Goal: Transaction & Acquisition: Obtain resource

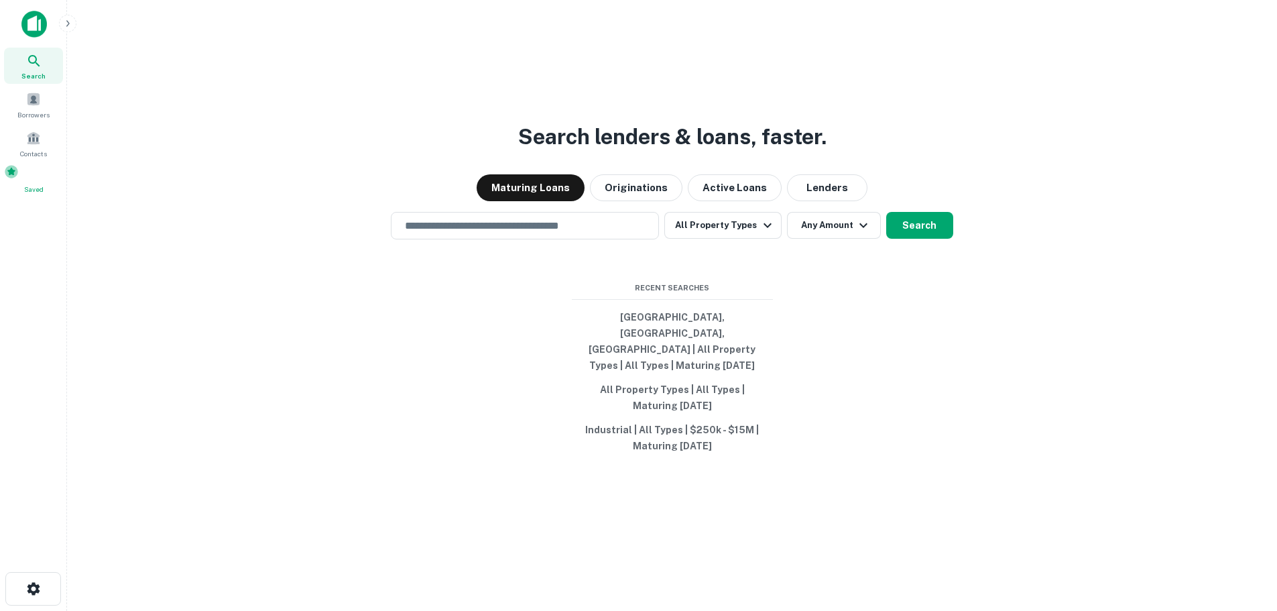
click at [14, 181] on div "Saved" at bounding box center [33, 179] width 59 height 30
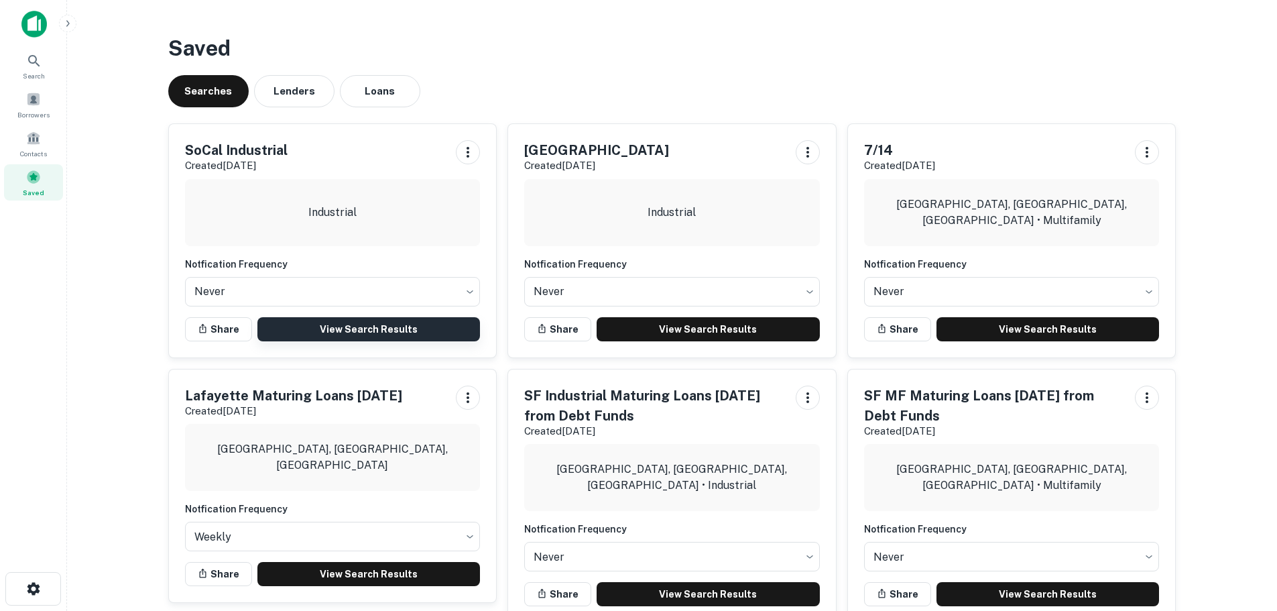
click at [382, 331] on link "View Search Results" at bounding box center [368, 329] width 223 height 24
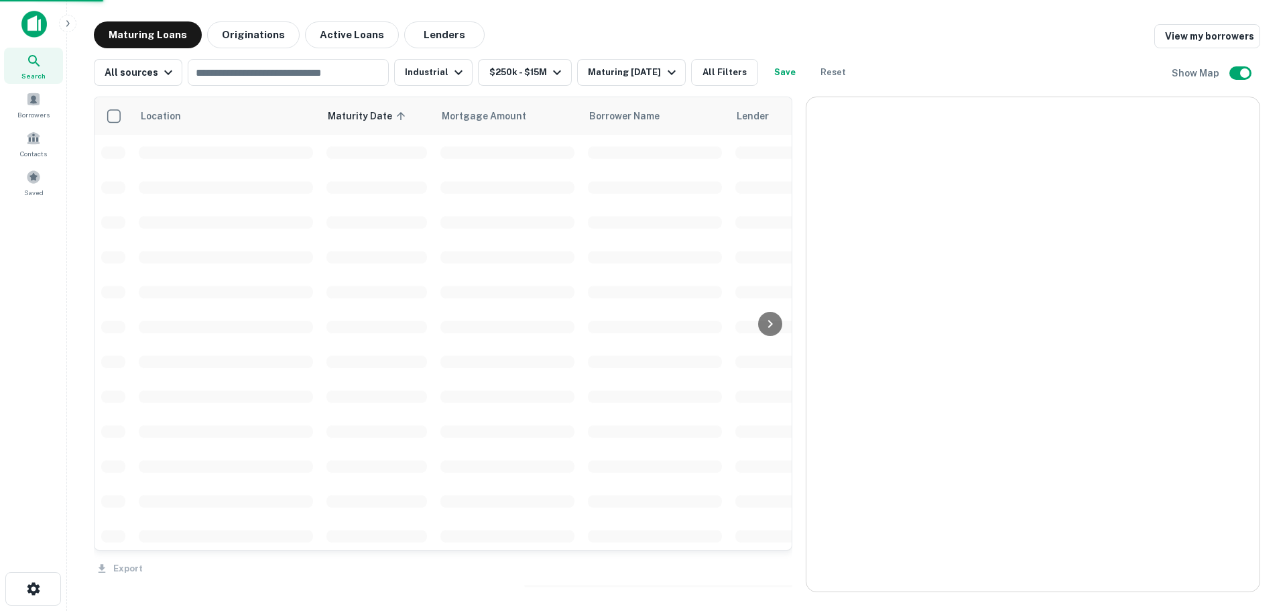
drag, startPoint x: 1157, startPoint y: 495, endPoint x: 965, endPoint y: 363, distance: 232.8
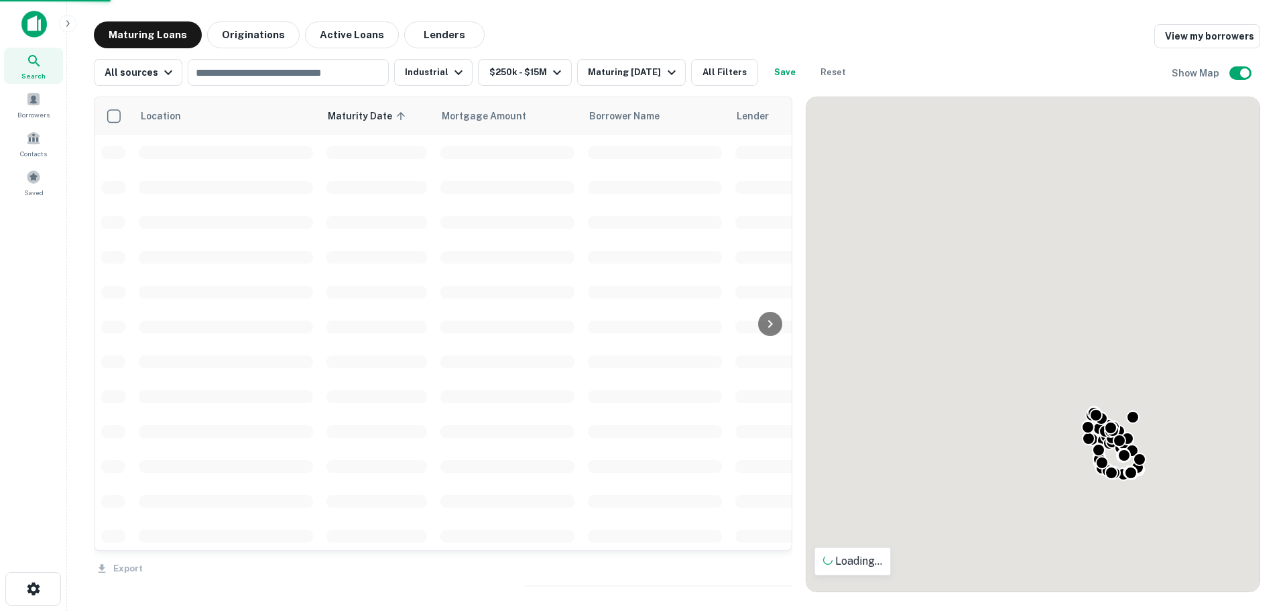
drag, startPoint x: 1030, startPoint y: 482, endPoint x: 951, endPoint y: 417, distance: 101.9
click at [951, 417] on div "To activate drag with keyboard, press Alt + Enter. Once in keyboard drag state,…" at bounding box center [1032, 344] width 453 height 494
drag, startPoint x: 1010, startPoint y: 359, endPoint x: 1017, endPoint y: 432, distance: 74.0
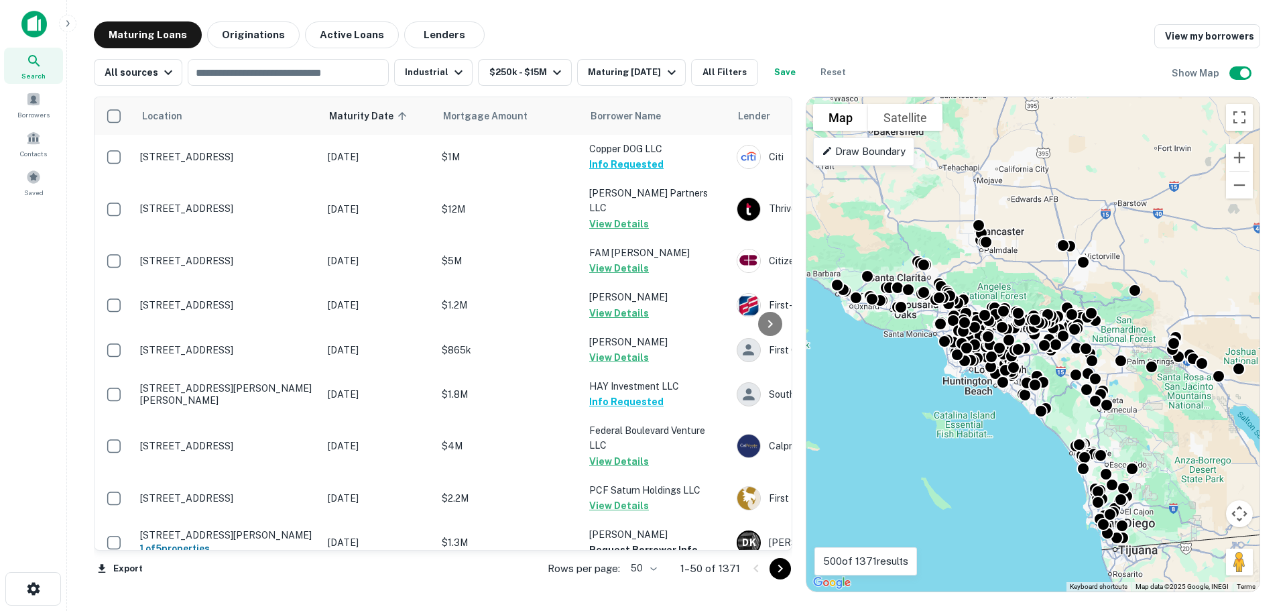
drag, startPoint x: 1007, startPoint y: 485, endPoint x: 987, endPoint y: 503, distance: 27.1
click at [987, 503] on div "To activate drag with keyboard, press Alt + Enter. Once in keyboard drag state,…" at bounding box center [1032, 344] width 453 height 494
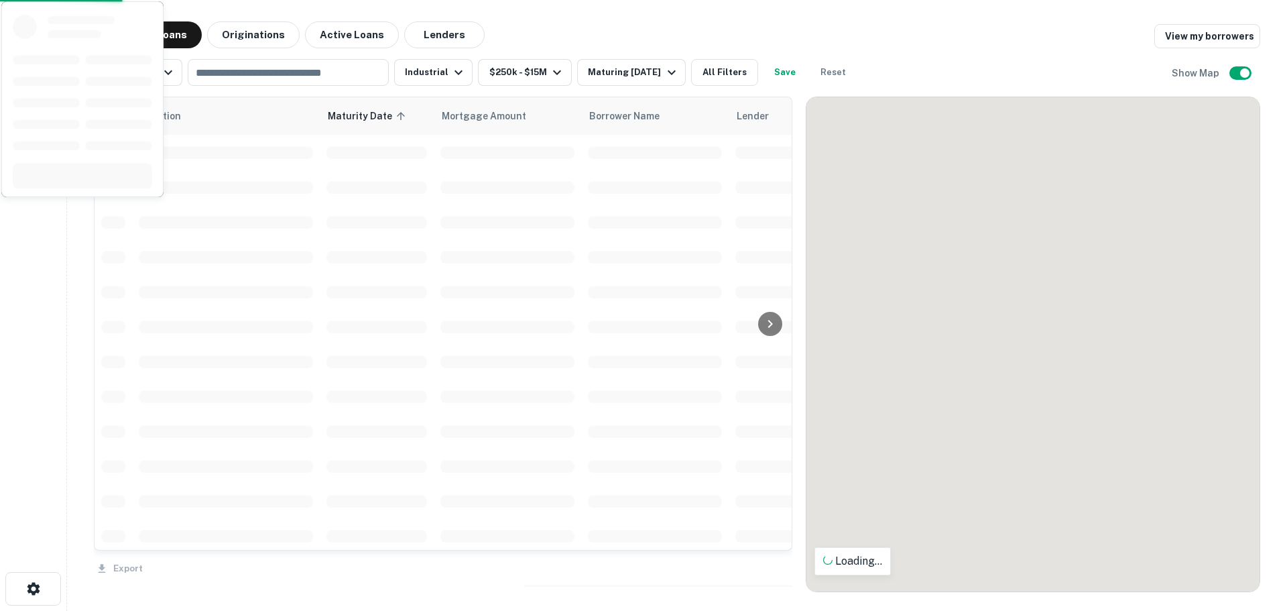
click at [651, 568] on body "Search Borrowers Contacts Saved Maturing Loans Originations Active Loans Lender…" at bounding box center [643, 305] width 1287 height 611
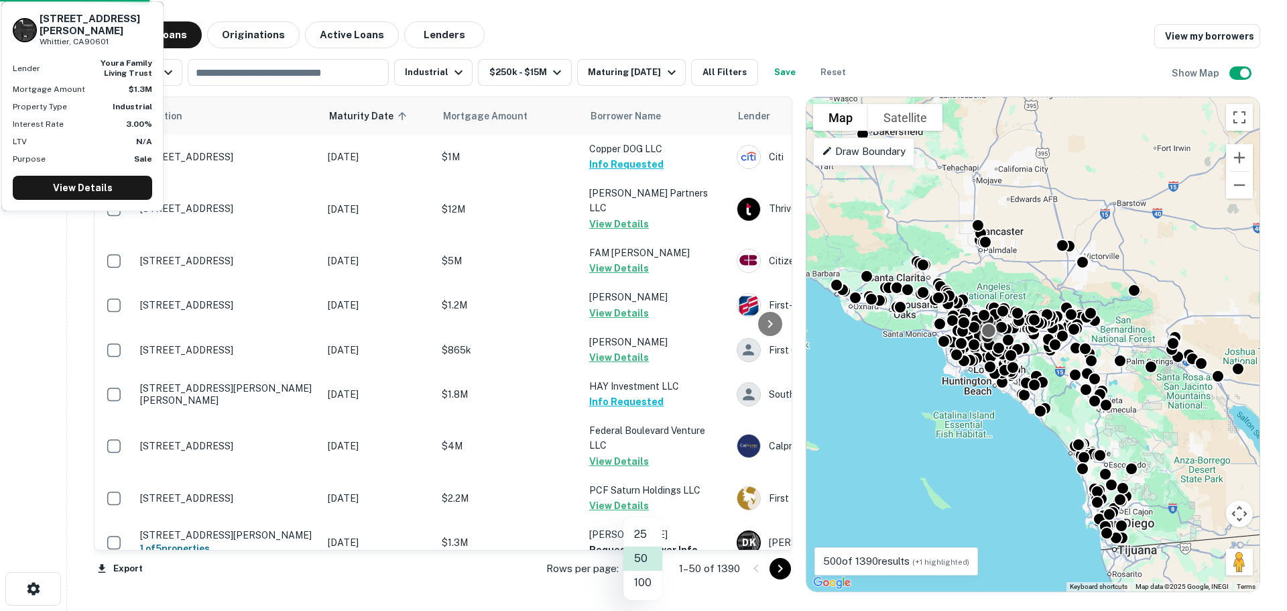
click at [645, 580] on li "100" at bounding box center [642, 582] width 39 height 24
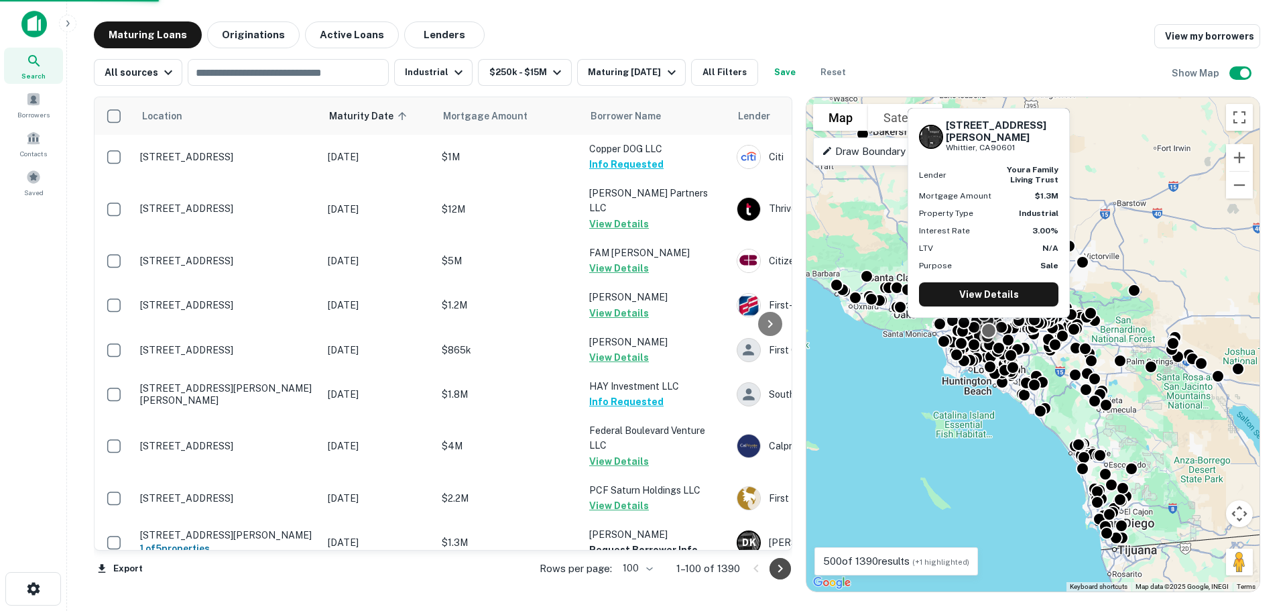
click at [781, 566] on icon "Go to next page" at bounding box center [780, 568] width 16 height 16
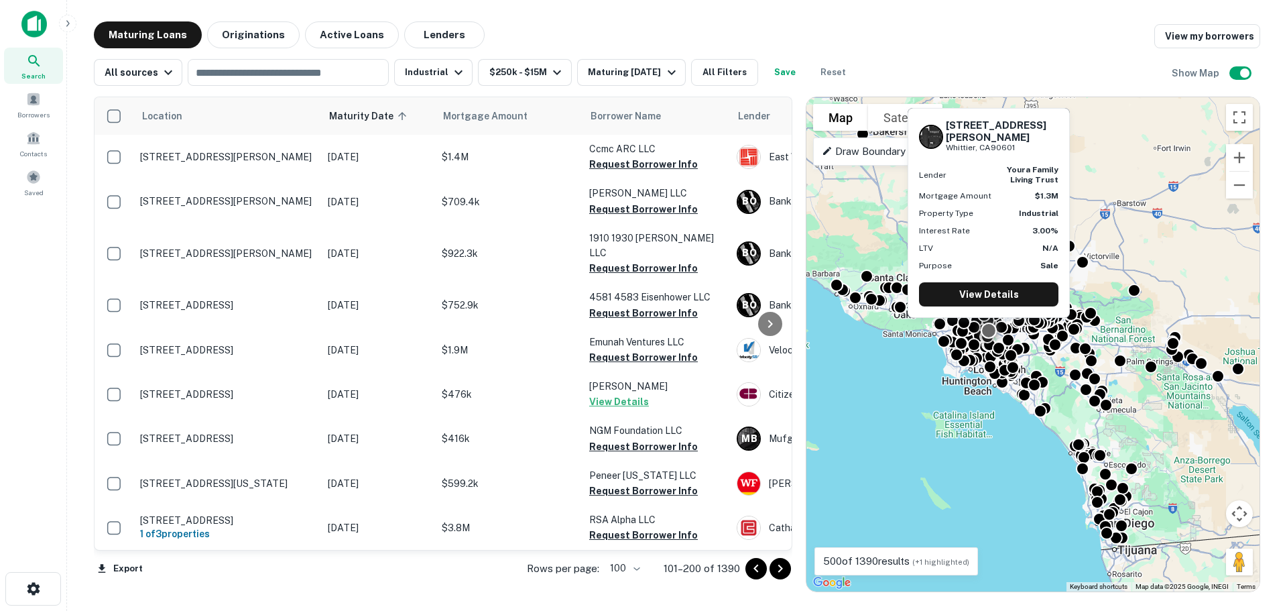
click at [777, 568] on icon "Go to next page" at bounding box center [780, 568] width 16 height 16
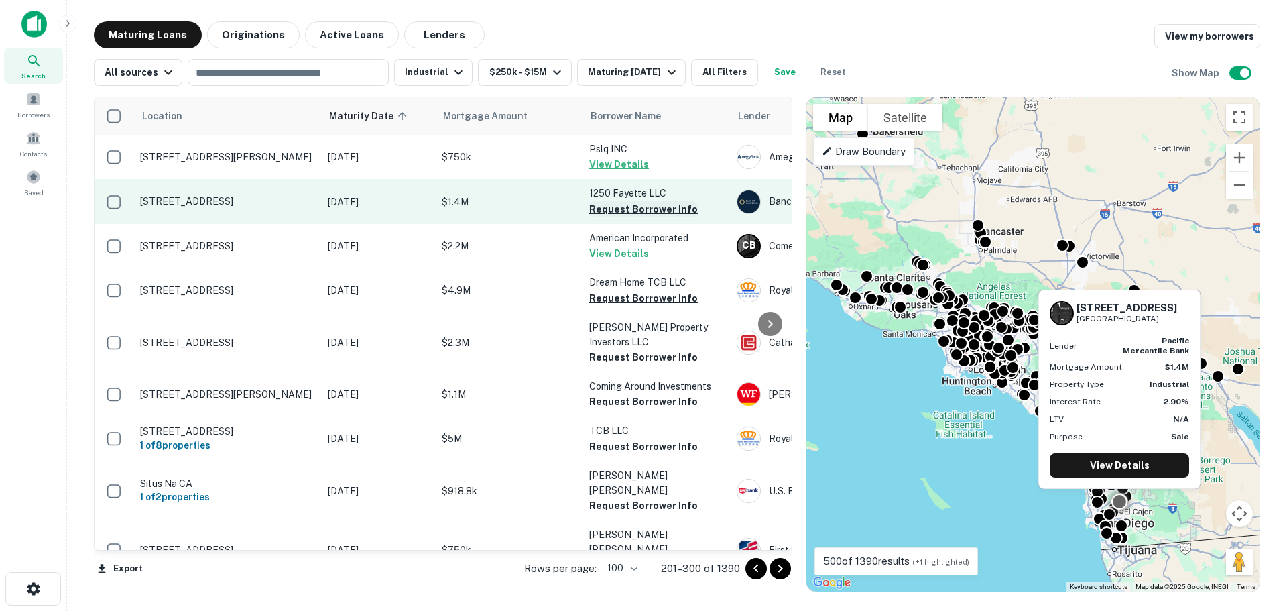
click at [637, 210] on button "Request Borrower Info" at bounding box center [643, 209] width 109 height 16
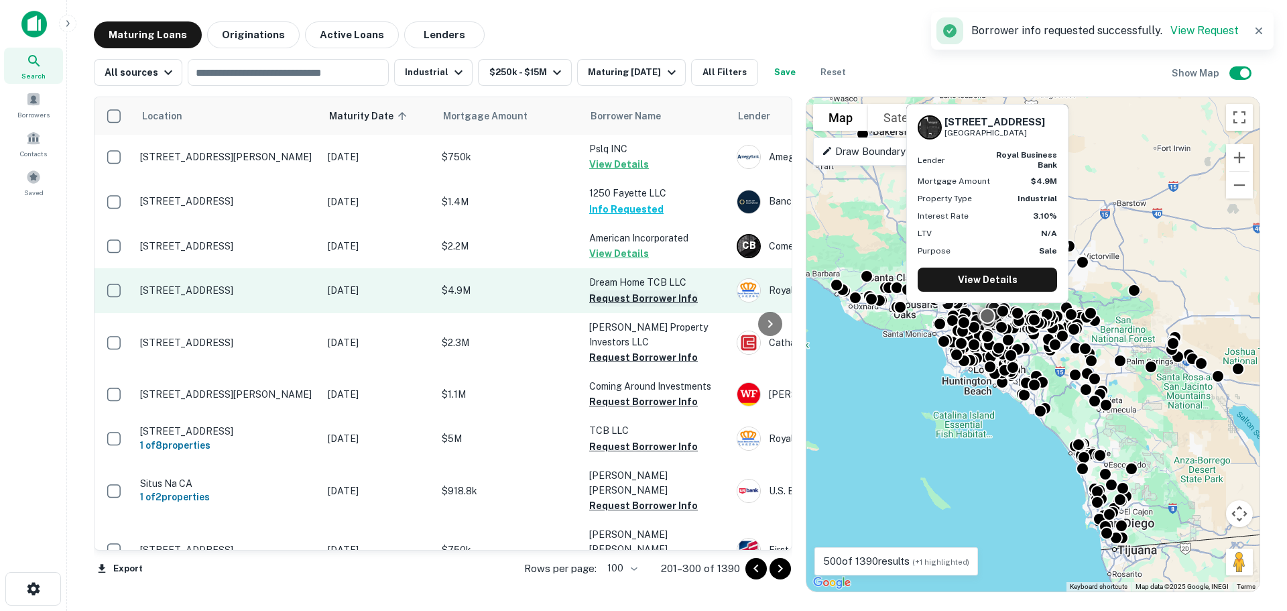
click at [629, 301] on button "Request Borrower Info" at bounding box center [643, 298] width 109 height 16
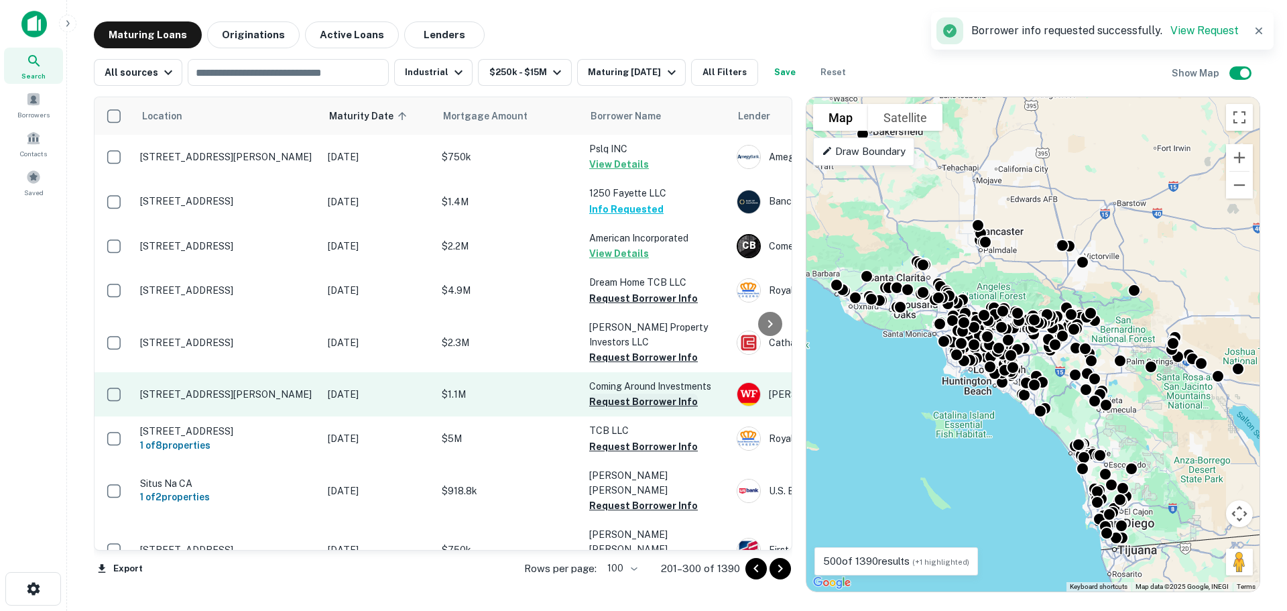
drag, startPoint x: 633, startPoint y: 340, endPoint x: 629, endPoint y: 386, distance: 46.4
click at [633, 349] on button "Request Borrower Info" at bounding box center [643, 357] width 109 height 16
click at [629, 393] on button "Request Borrower Info" at bounding box center [643, 401] width 109 height 16
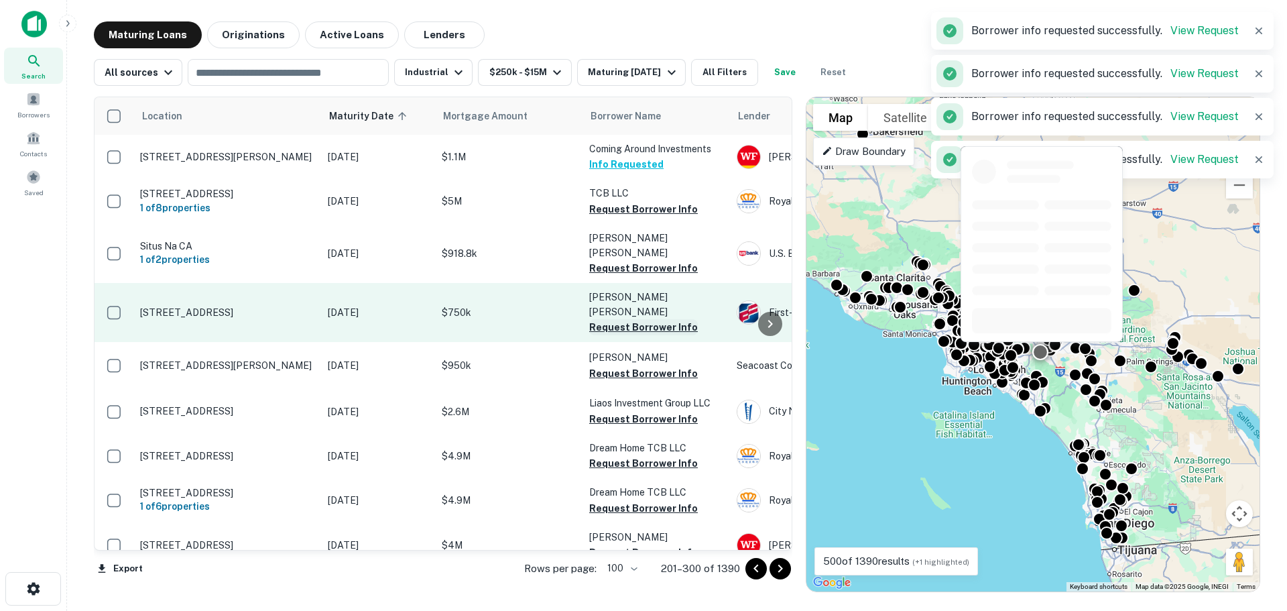
scroll to position [268, 0]
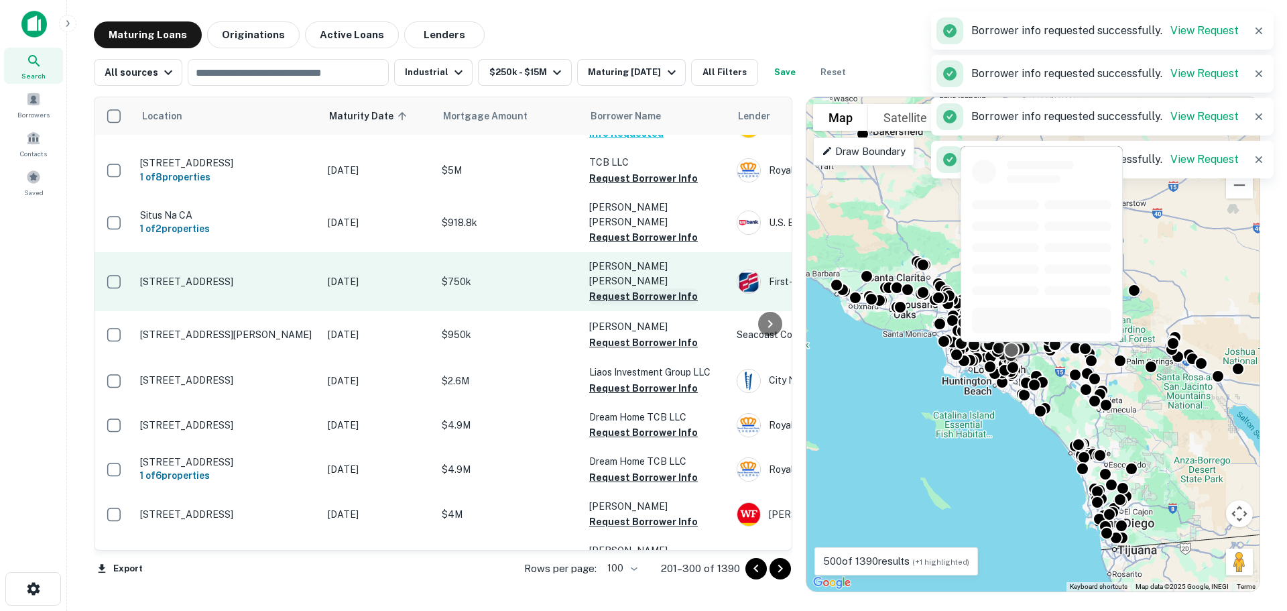
click at [638, 288] on button "Request Borrower Info" at bounding box center [643, 296] width 109 height 16
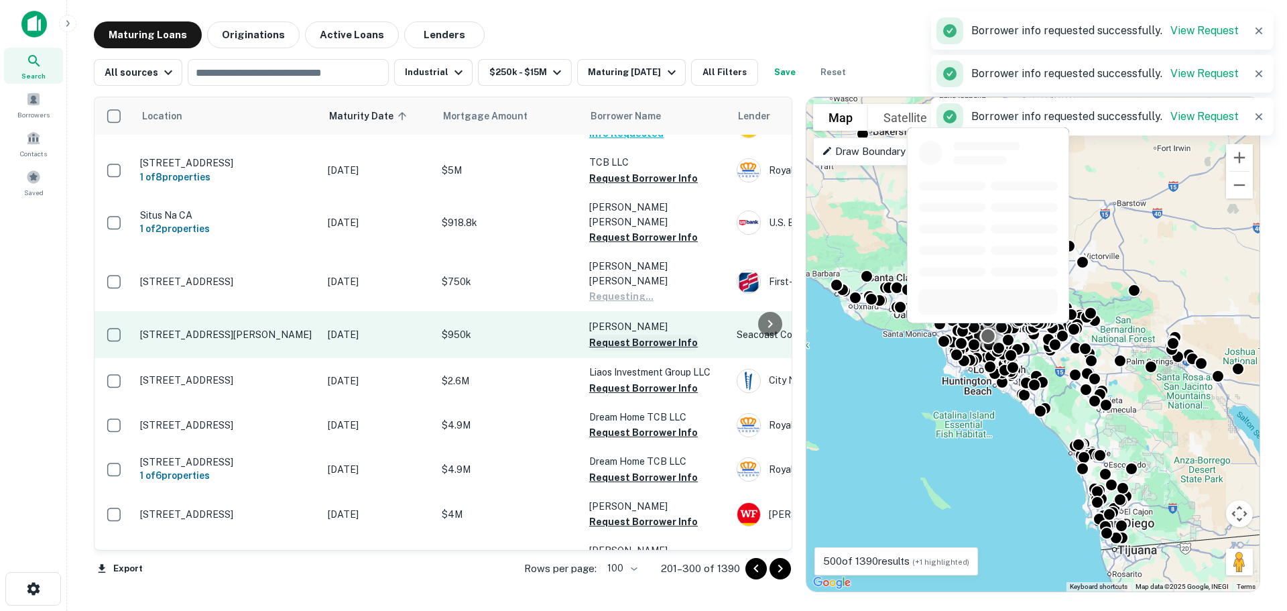
click at [632, 334] on button "Request Borrower Info" at bounding box center [643, 342] width 109 height 16
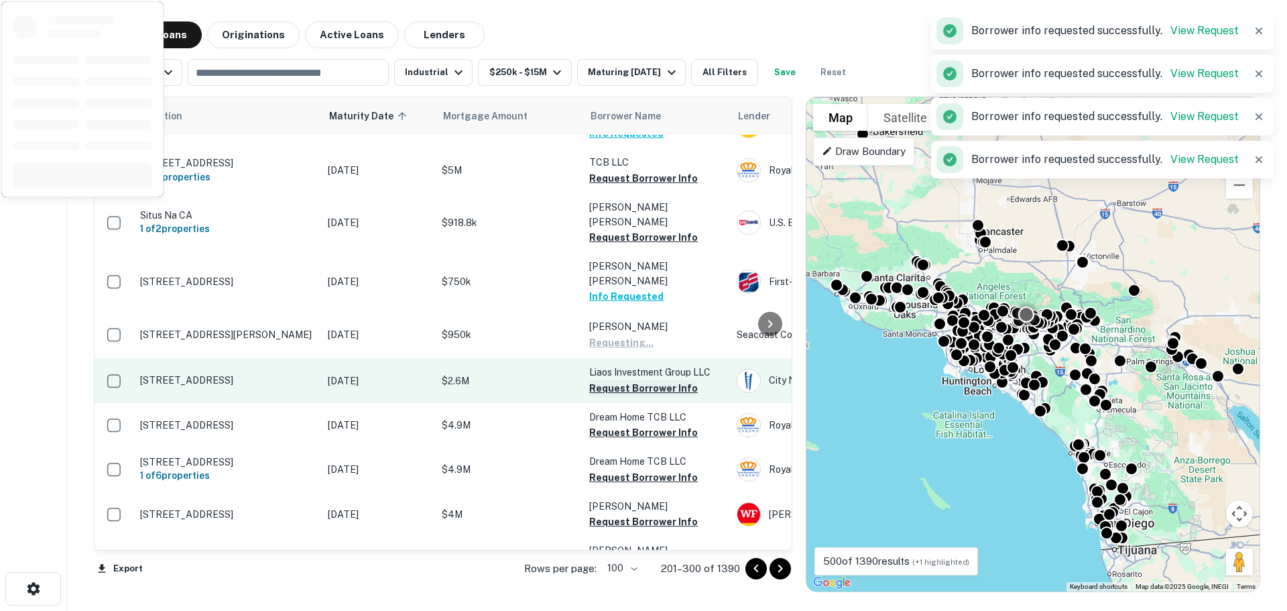
click at [628, 380] on button "Request Borrower Info" at bounding box center [643, 388] width 109 height 16
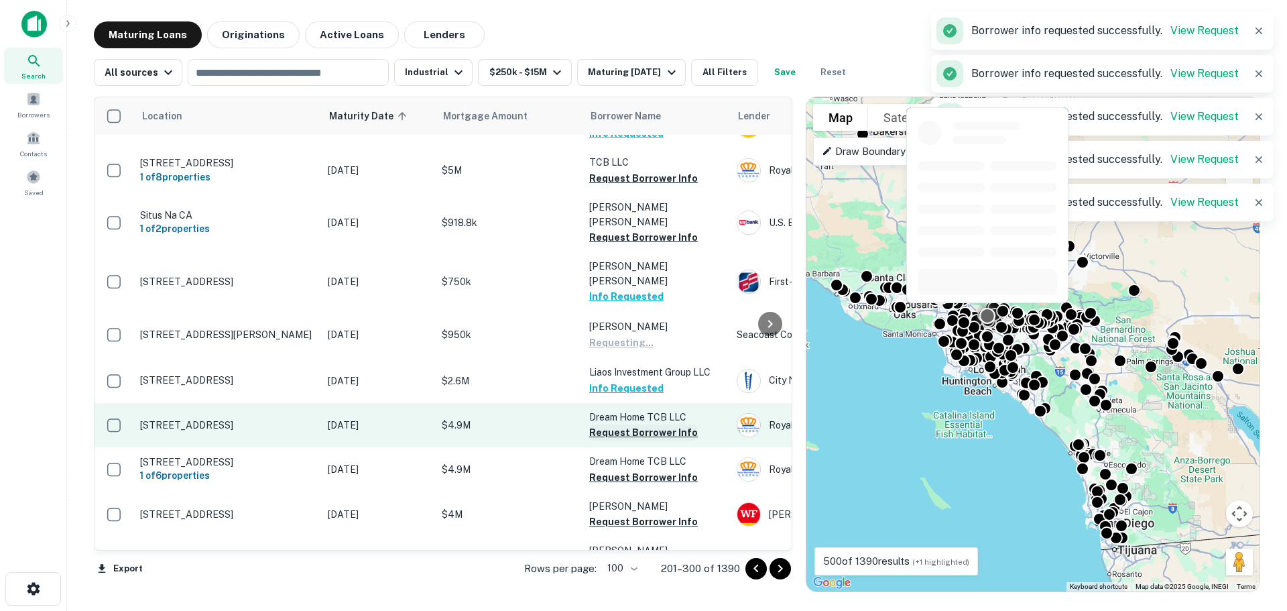
click at [628, 424] on button "Request Borrower Info" at bounding box center [643, 432] width 109 height 16
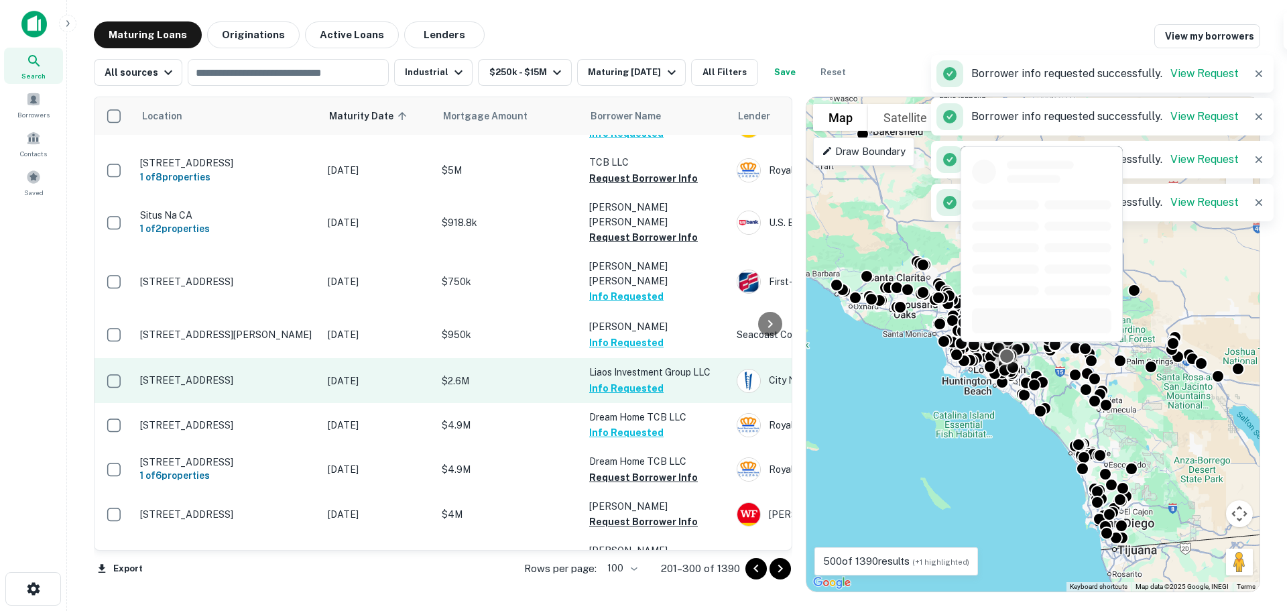
scroll to position [402, 0]
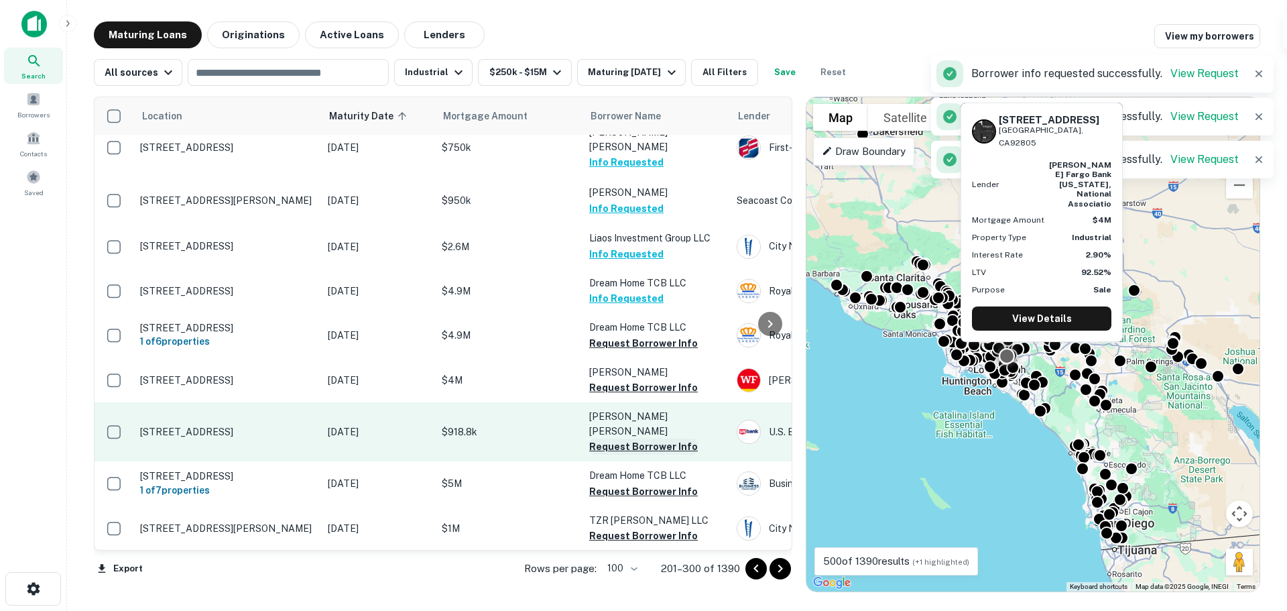
click at [643, 379] on button "Request Borrower Info" at bounding box center [643, 387] width 109 height 16
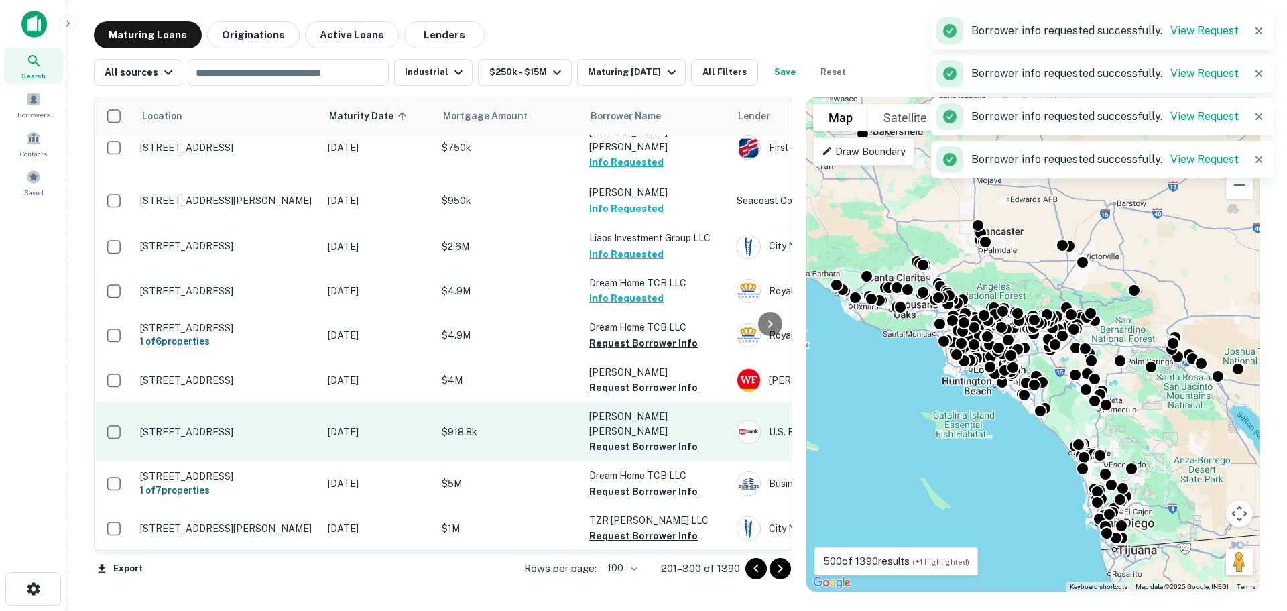
click at [643, 438] on button "Request Borrower Info" at bounding box center [643, 446] width 109 height 16
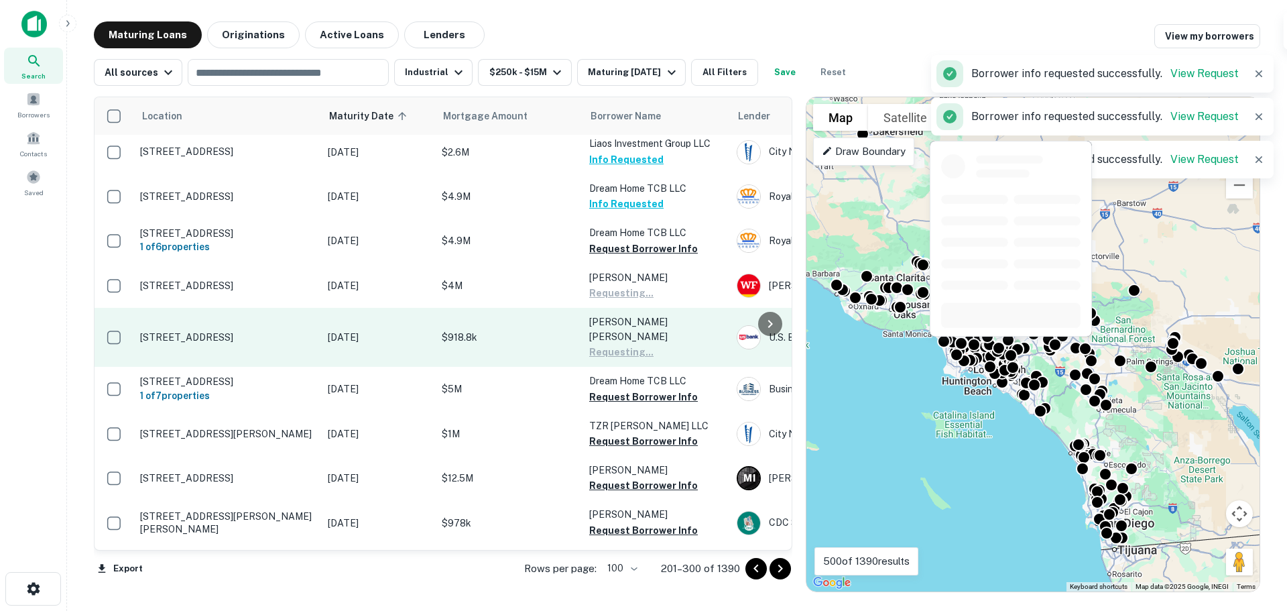
scroll to position [536, 0]
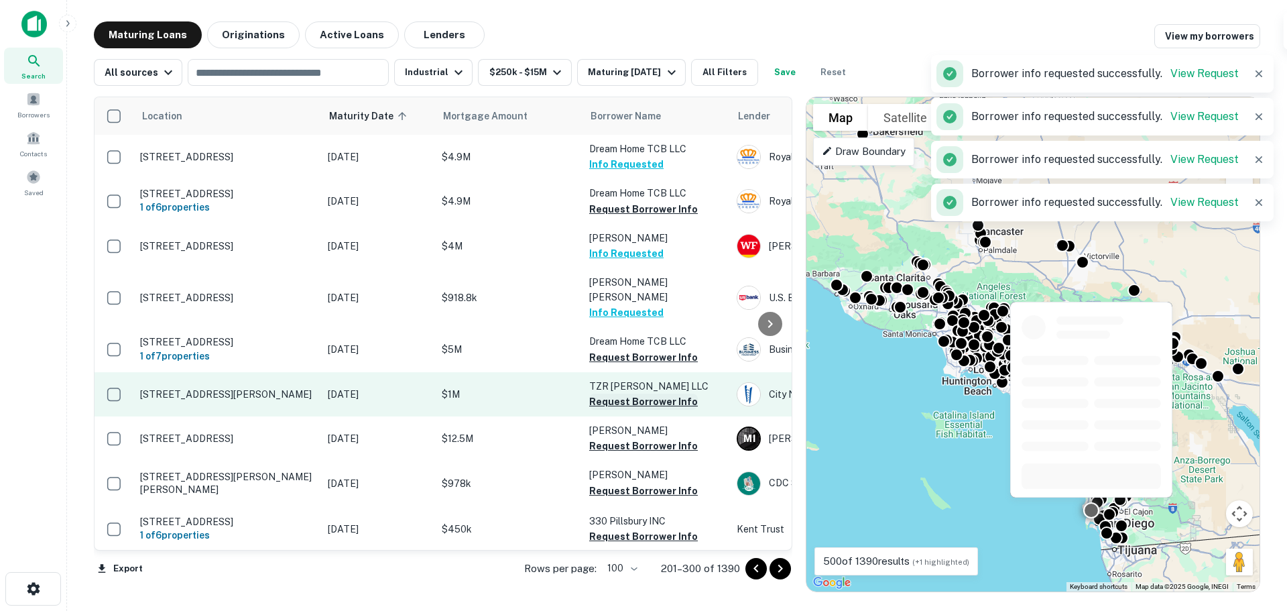
click at [630, 393] on button "Request Borrower Info" at bounding box center [643, 401] width 109 height 16
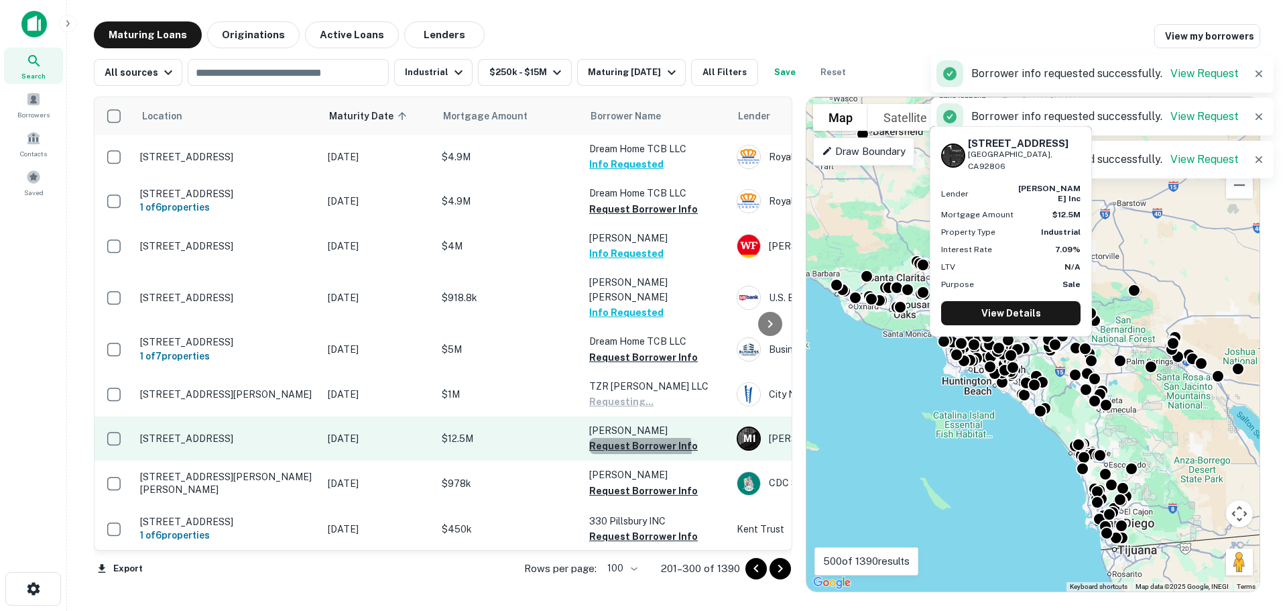
click at [635, 438] on button "Request Borrower Info" at bounding box center [643, 446] width 109 height 16
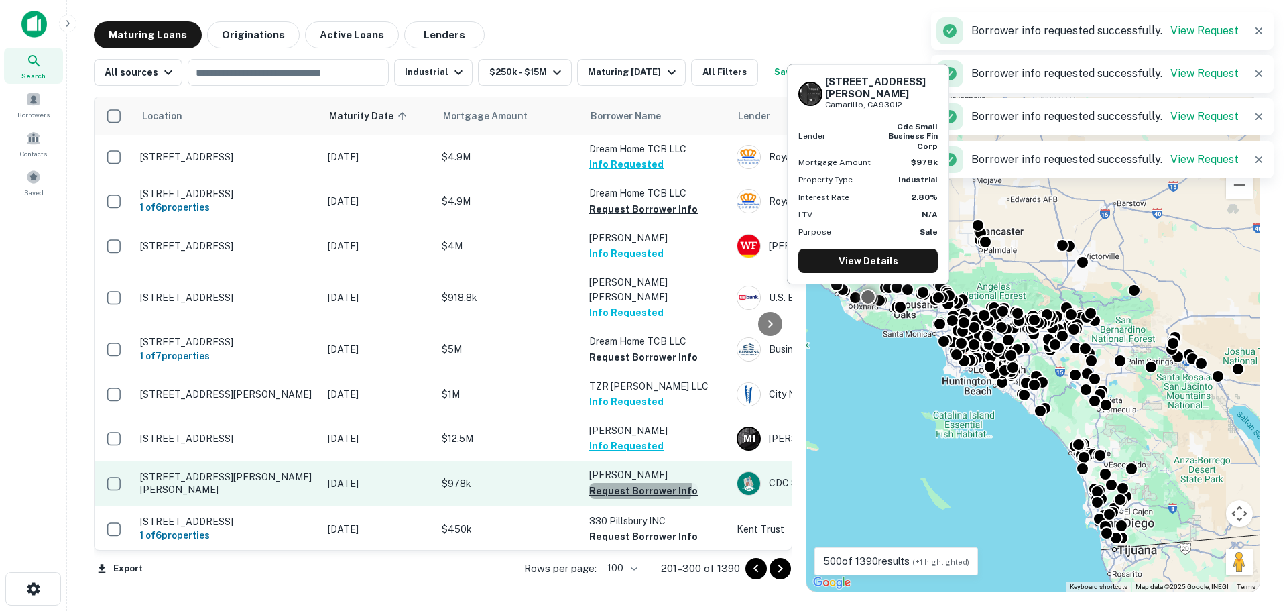
click at [634, 483] on button "Request Borrower Info" at bounding box center [643, 491] width 109 height 16
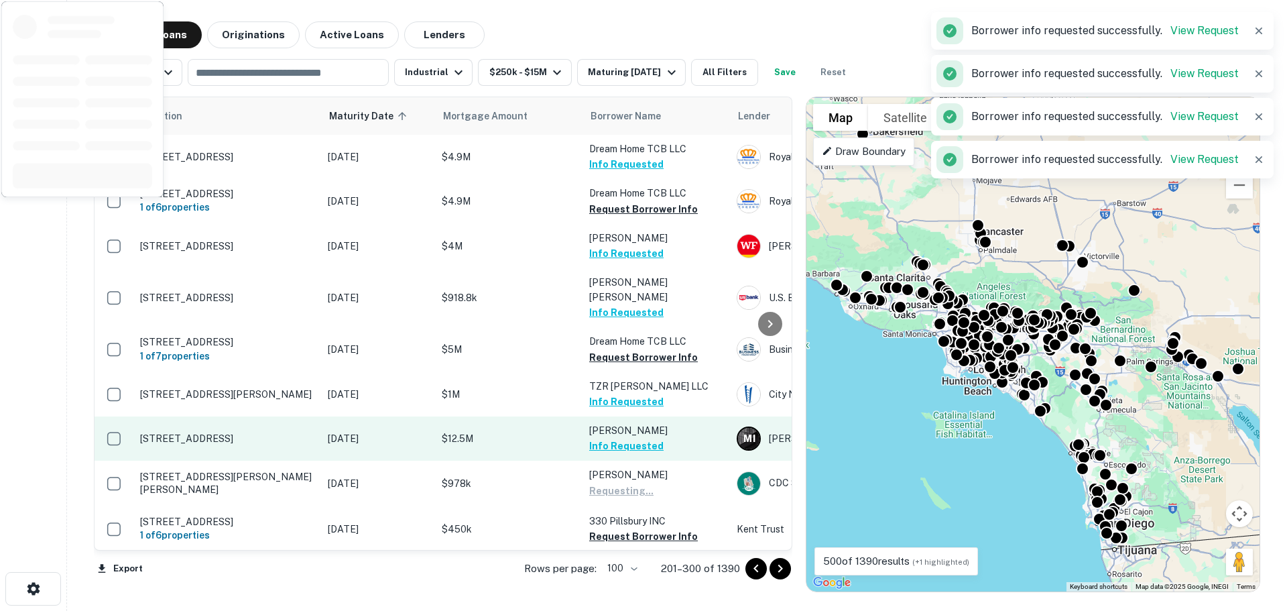
scroll to position [670, 0]
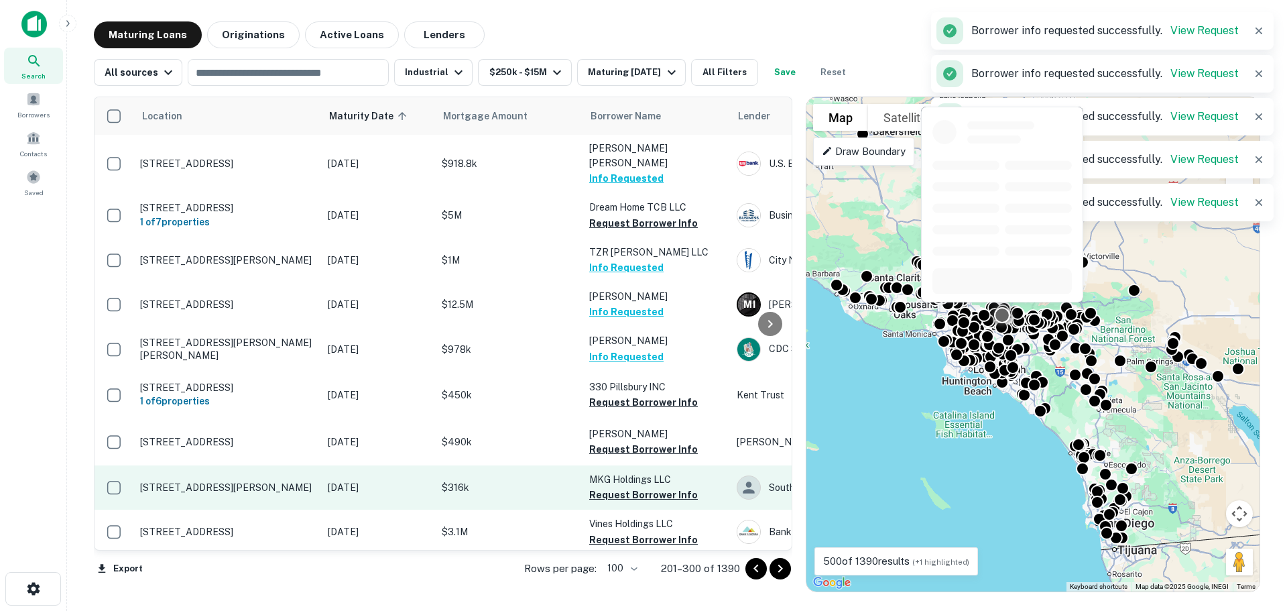
click at [648, 441] on button "Request Borrower Info" at bounding box center [643, 449] width 109 height 16
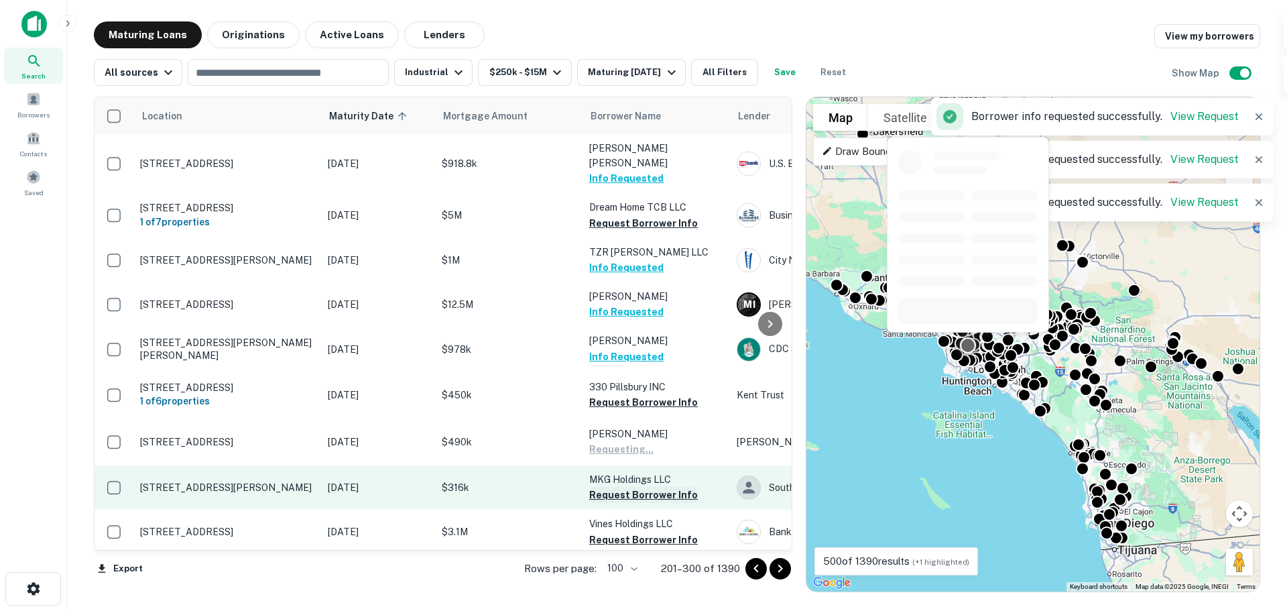
click at [645, 487] on button "Request Borrower Info" at bounding box center [643, 495] width 109 height 16
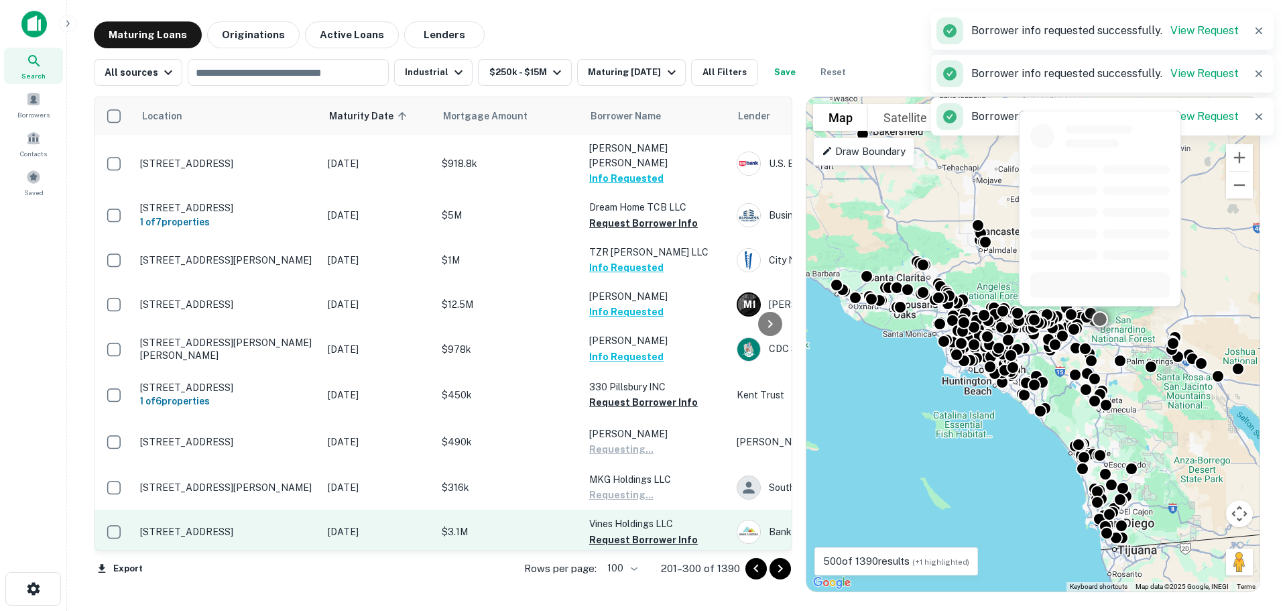
drag, startPoint x: 645, startPoint y: 505, endPoint x: 649, endPoint y: 485, distance: 20.6
click at [645, 532] on button "Request Borrower Info" at bounding box center [643, 540] width 109 height 16
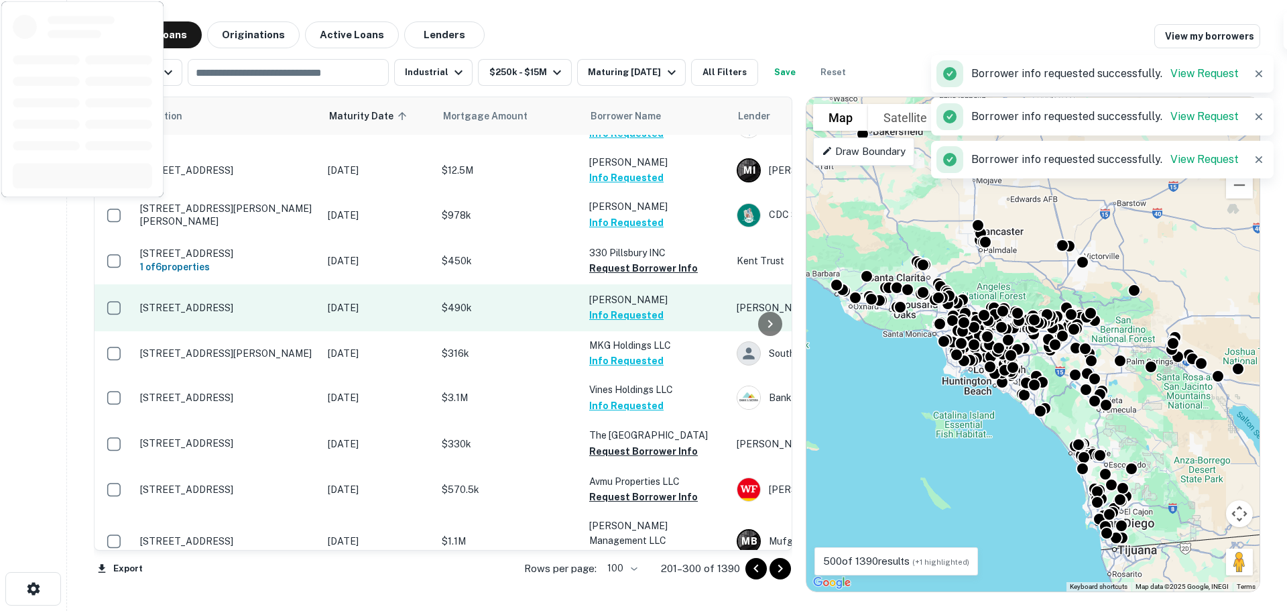
scroll to position [938, 0]
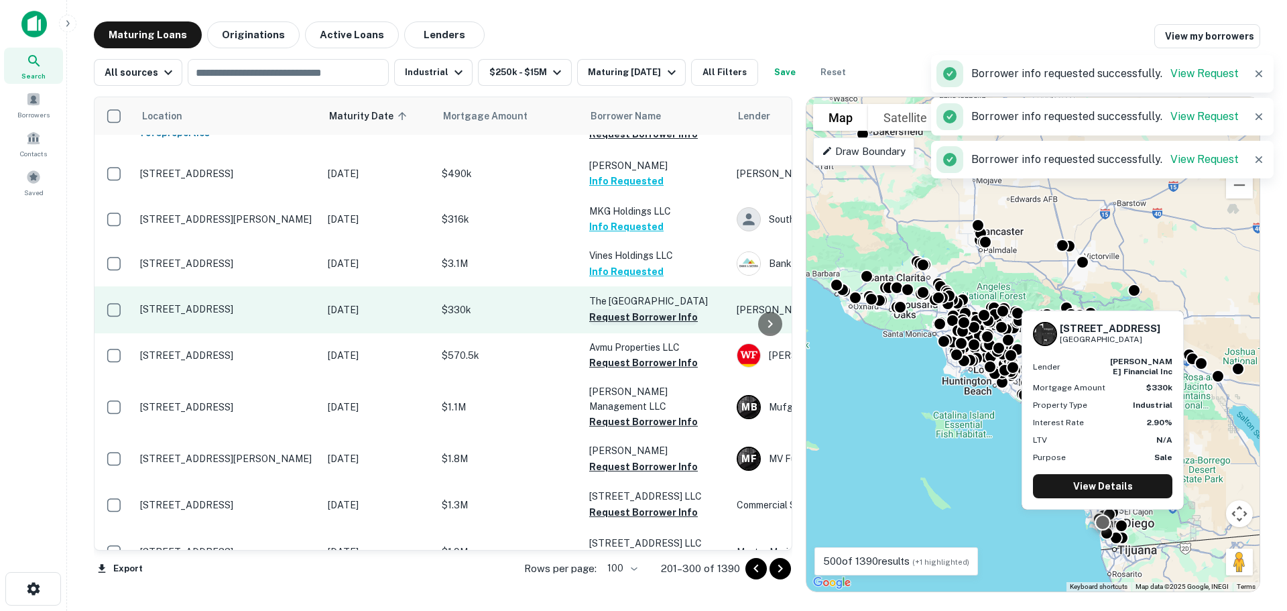
click at [637, 309] on button "Request Borrower Info" at bounding box center [643, 317] width 109 height 16
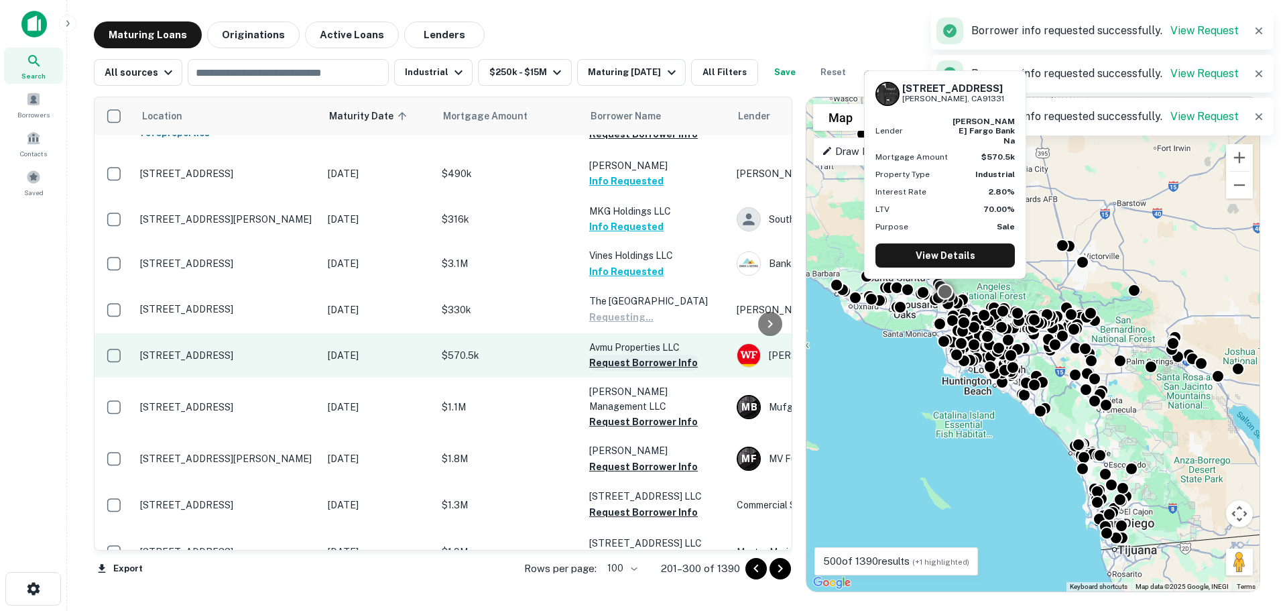
click at [635, 355] on button "Request Borrower Info" at bounding box center [643, 363] width 109 height 16
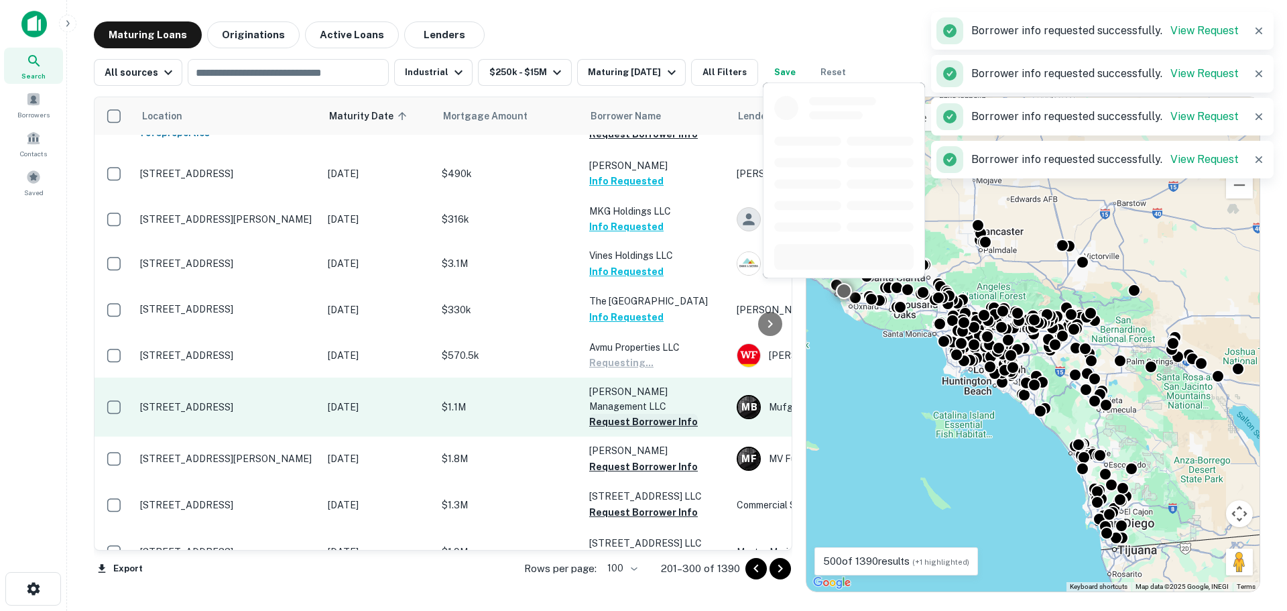
click at [634, 414] on button "Request Borrower Info" at bounding box center [643, 422] width 109 height 16
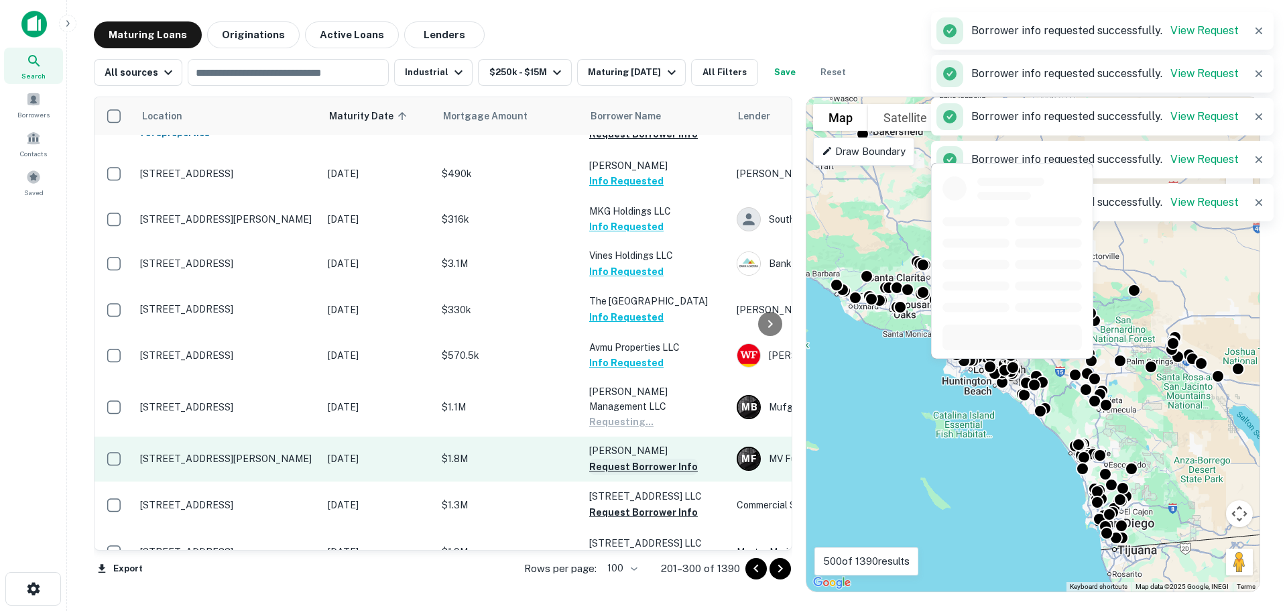
click at [633, 458] on button "Request Borrower Info" at bounding box center [643, 466] width 109 height 16
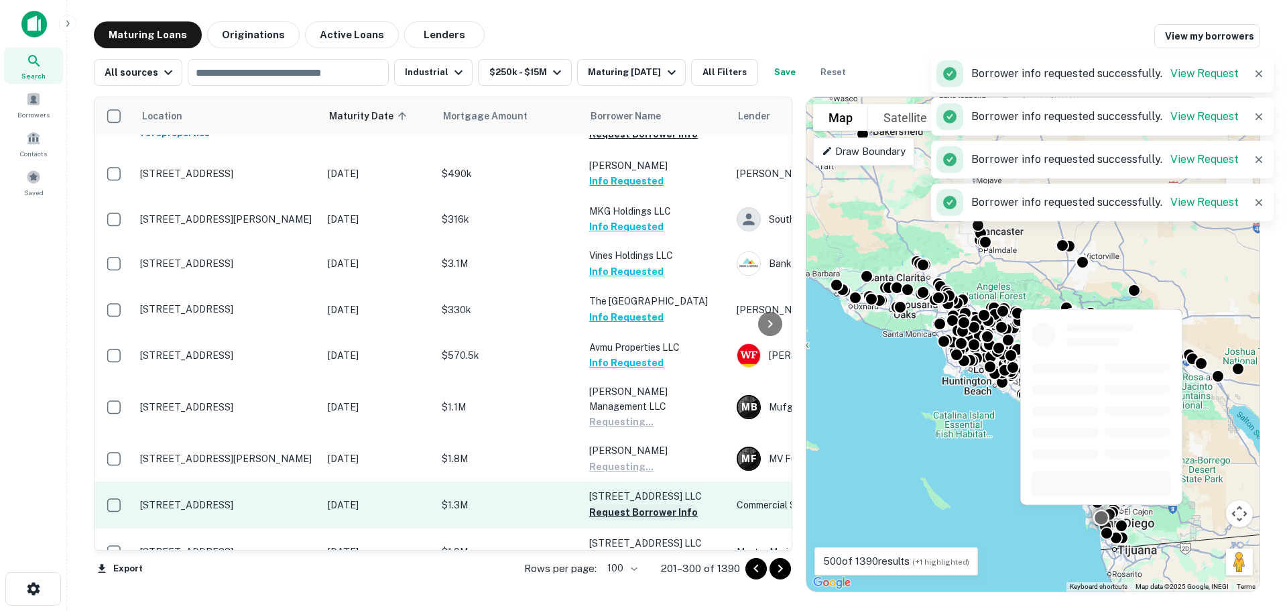
click at [630, 504] on button "Request Borrower Info" at bounding box center [643, 512] width 109 height 16
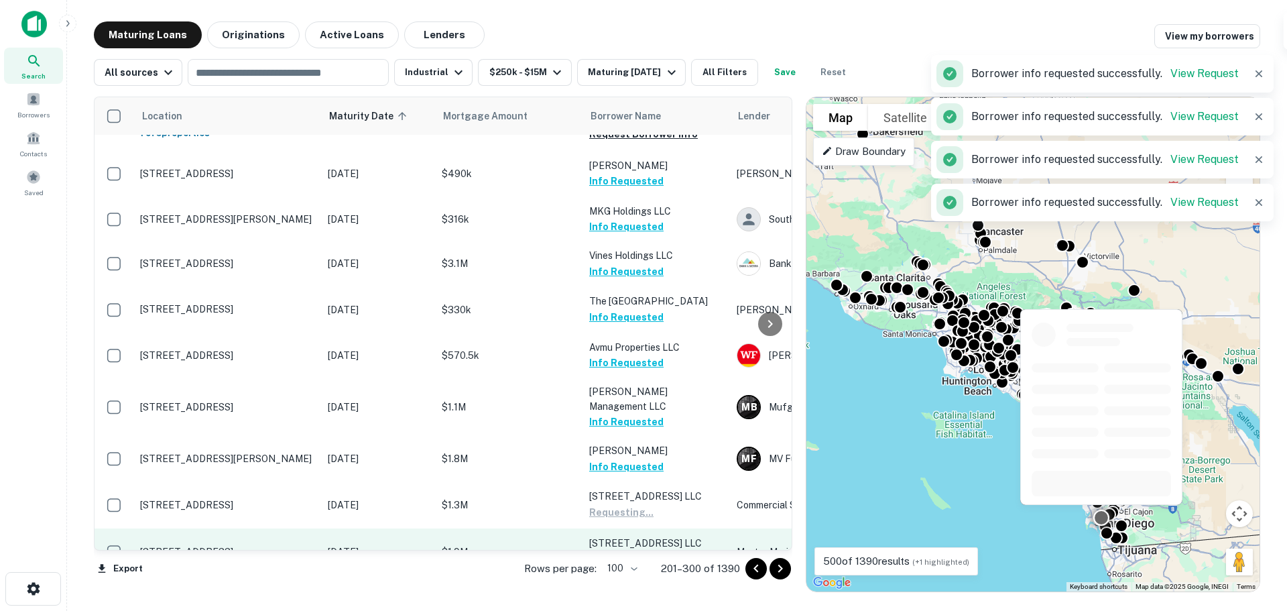
click at [634, 551] on button "Request Borrower Info" at bounding box center [643, 559] width 109 height 16
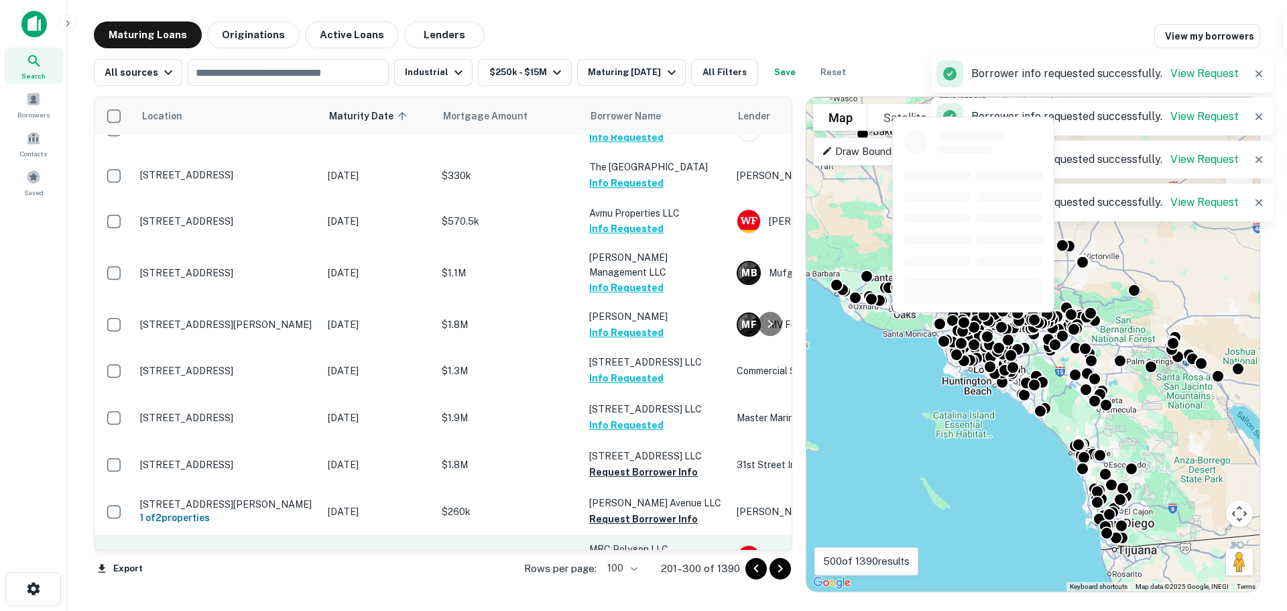
scroll to position [1206, 0]
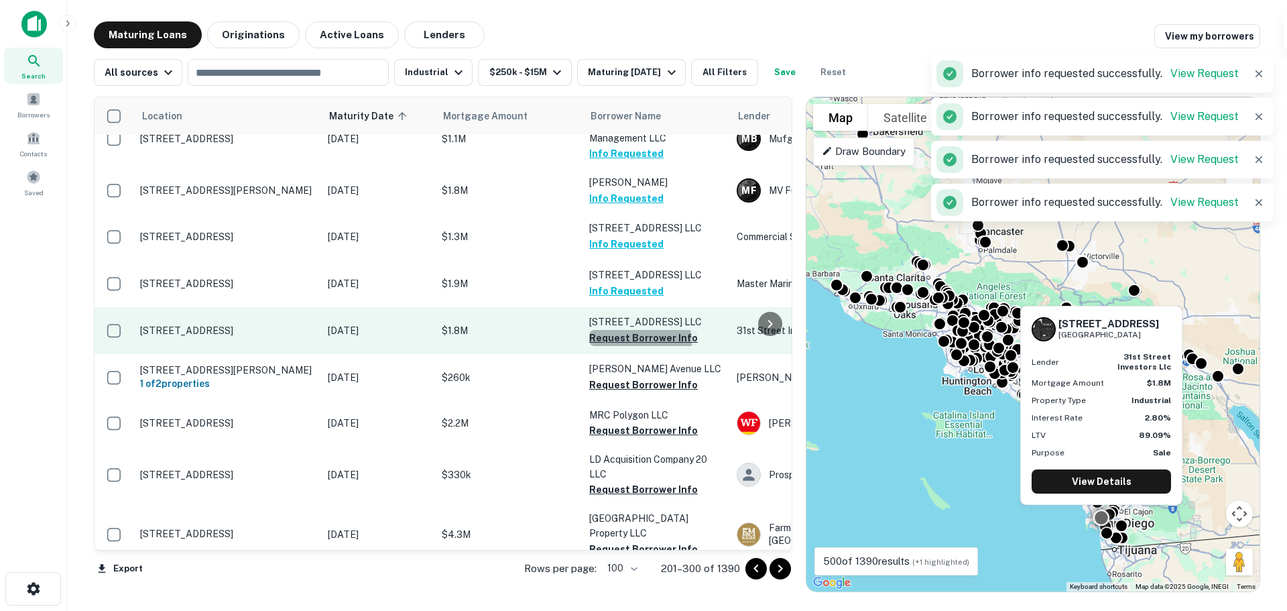
click at [635, 330] on button "Request Borrower Info" at bounding box center [643, 338] width 109 height 16
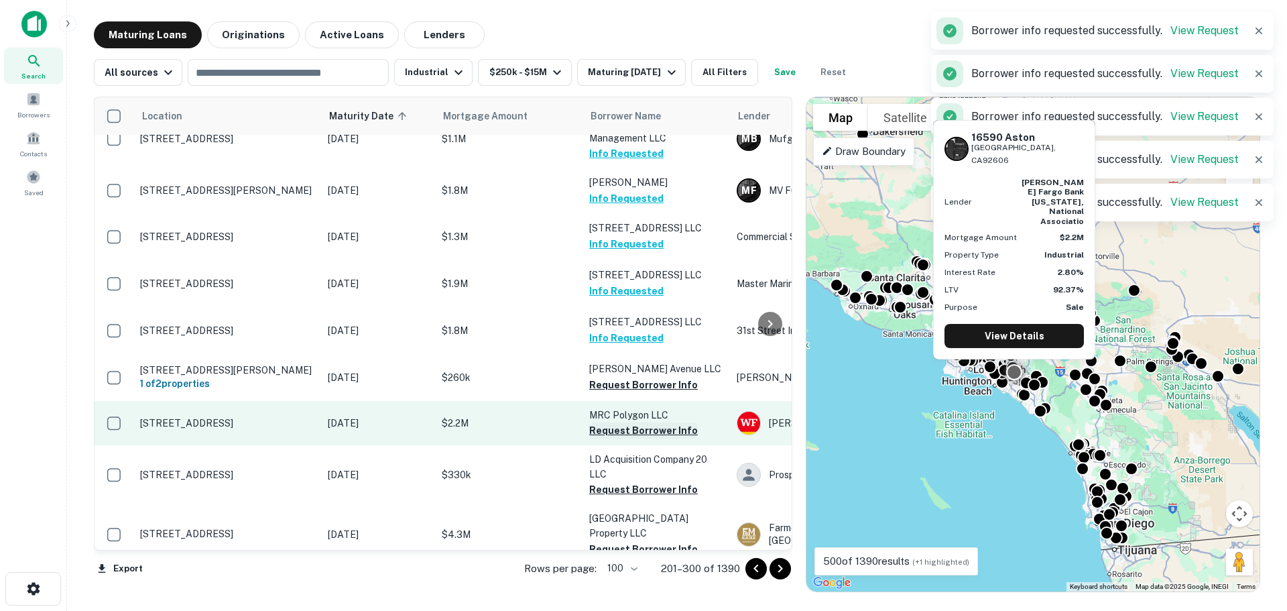
click at [629, 422] on button "Request Borrower Info" at bounding box center [643, 430] width 109 height 16
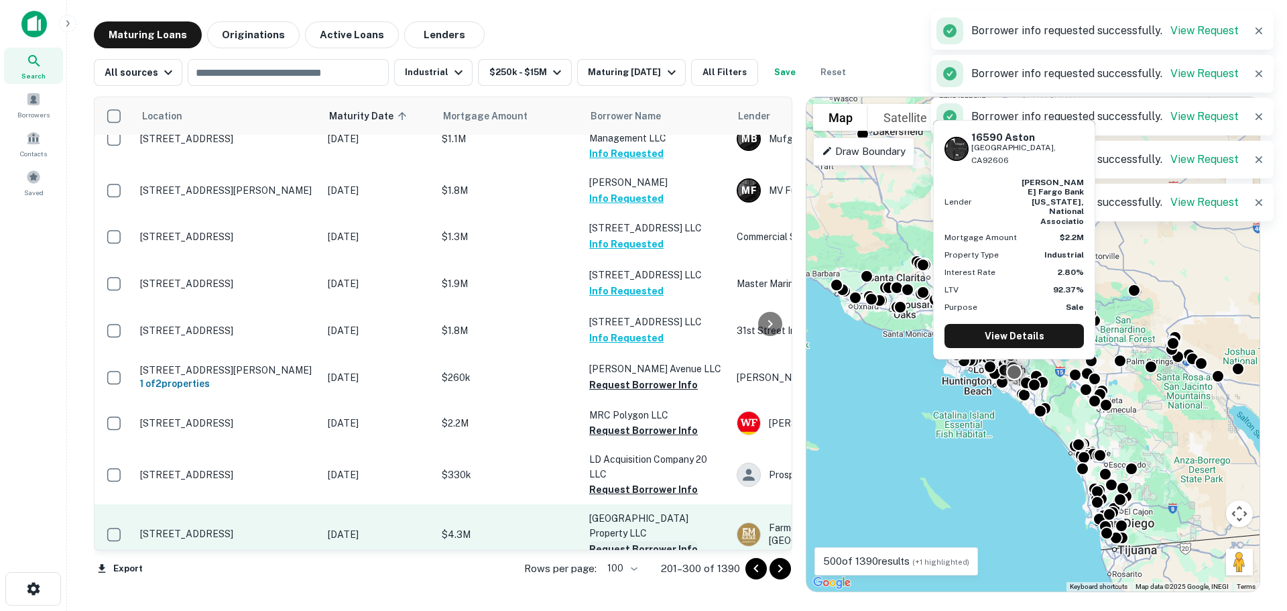
click at [633, 481] on button "Request Borrower Info" at bounding box center [643, 489] width 109 height 16
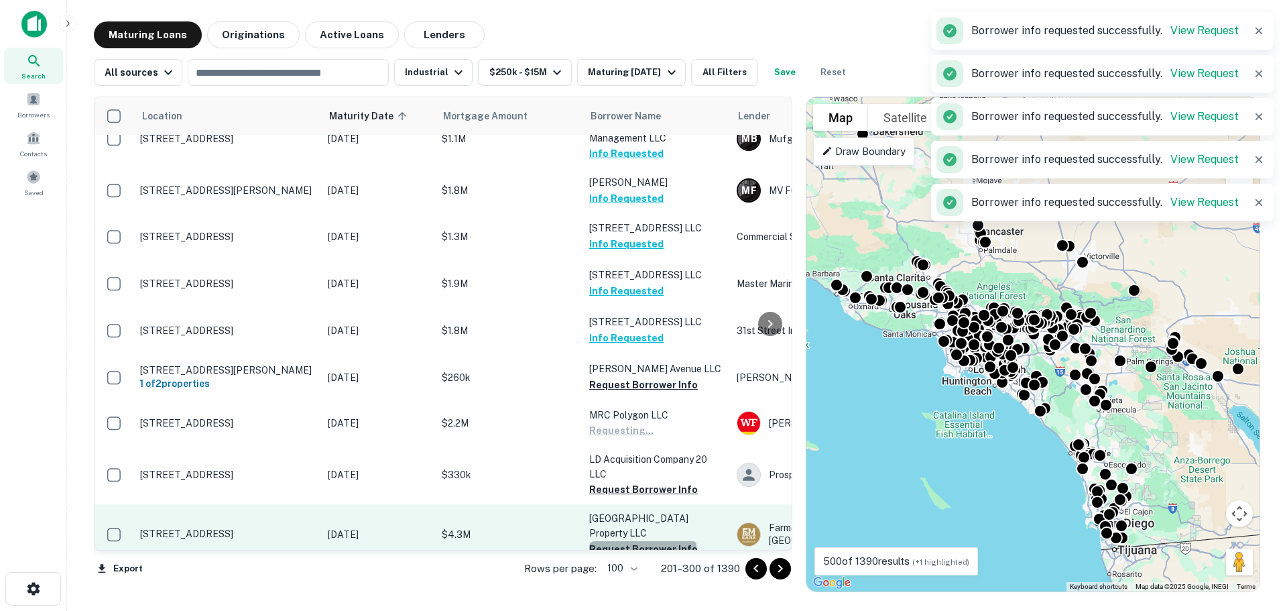
click at [642, 541] on button "Request Borrower Info" at bounding box center [643, 549] width 109 height 16
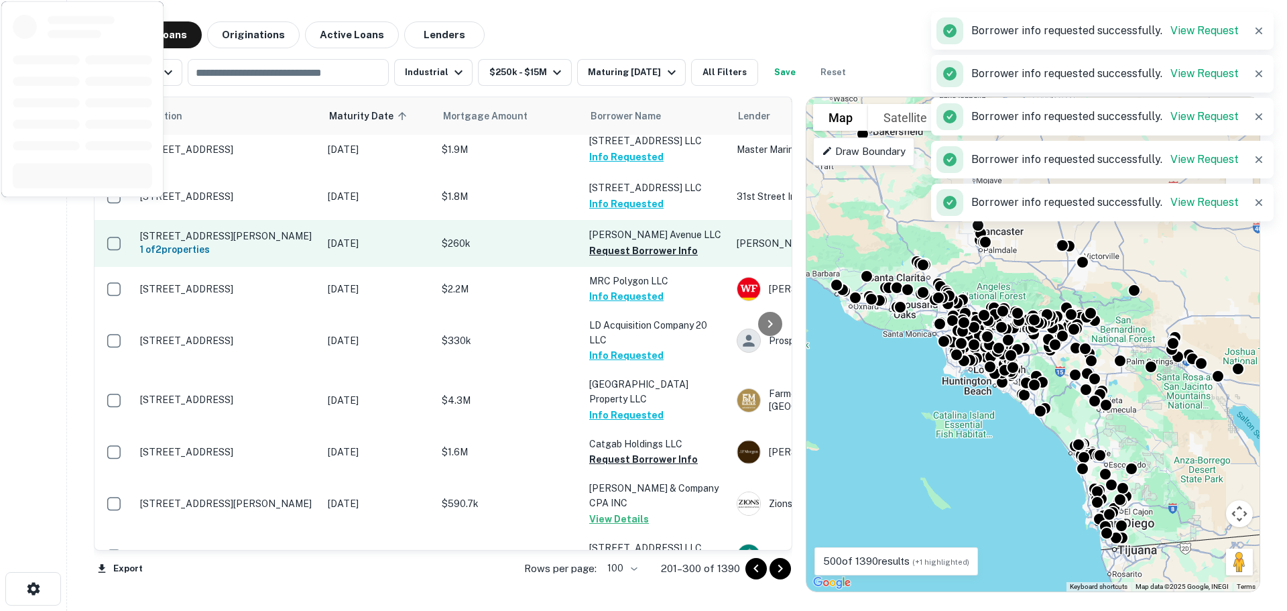
scroll to position [1475, 0]
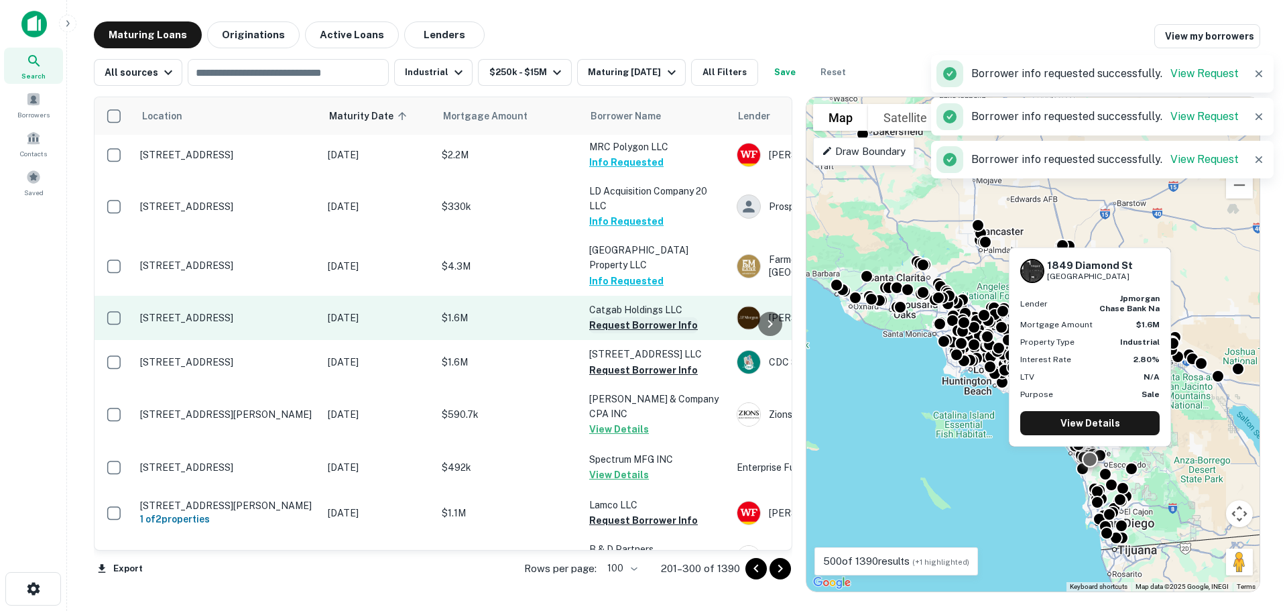
click at [656, 317] on button "Request Borrower Info" at bounding box center [643, 325] width 109 height 16
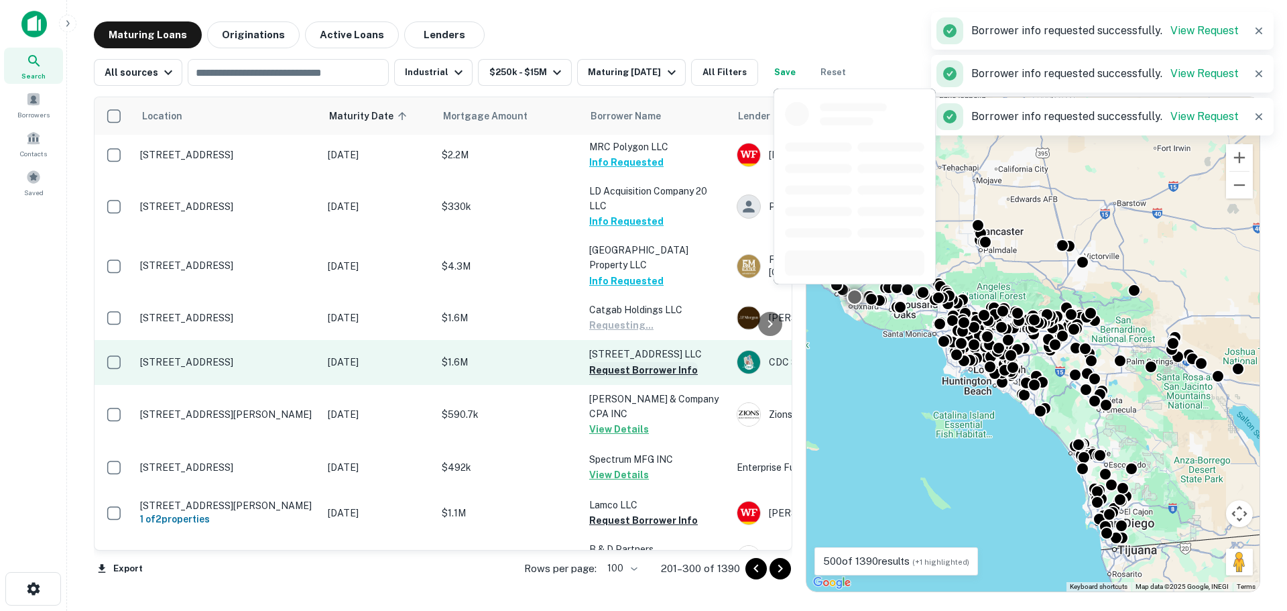
click at [647, 362] on button "Request Borrower Info" at bounding box center [643, 370] width 109 height 16
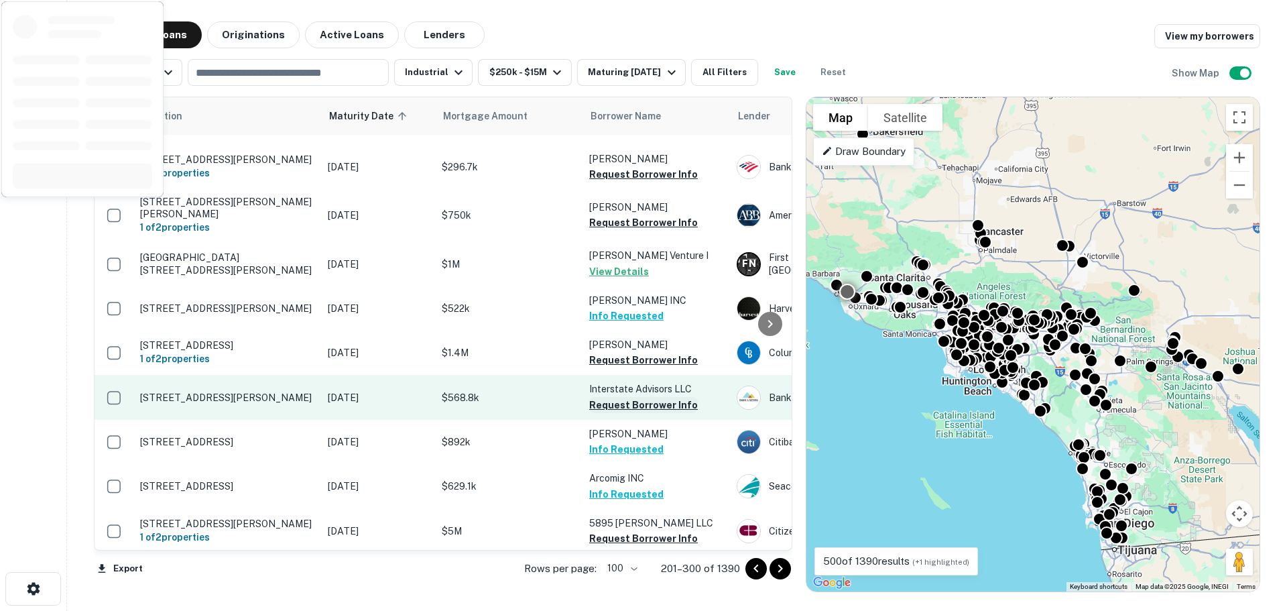
scroll to position [2815, 0]
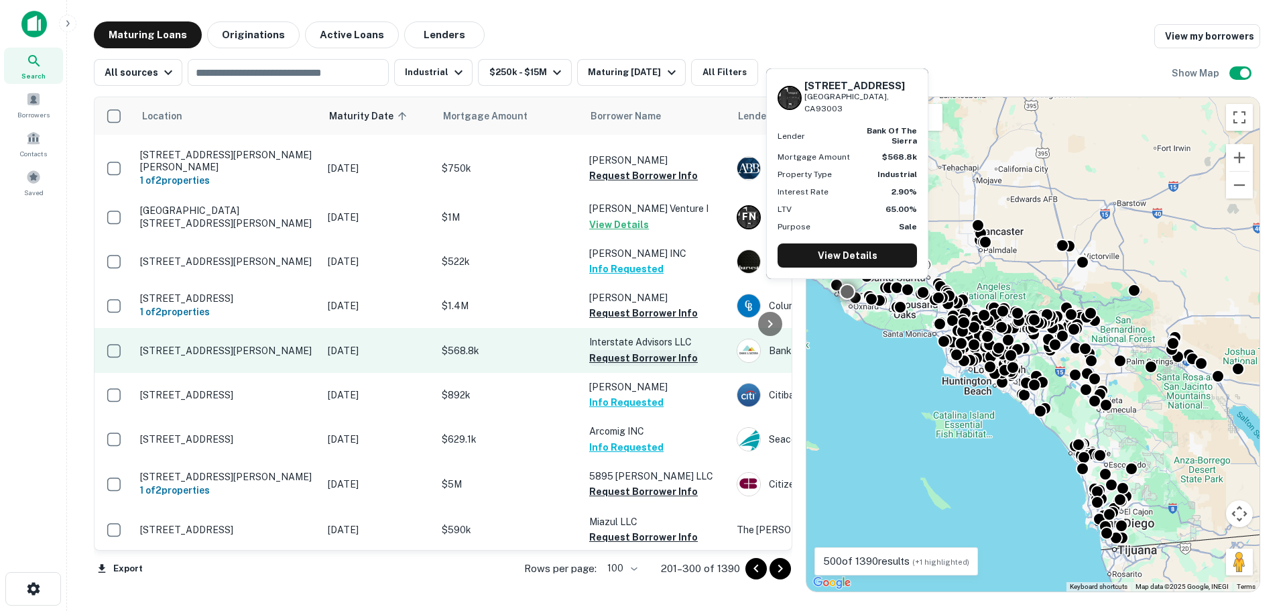
click at [641, 350] on button "Request Borrower Info" at bounding box center [643, 358] width 109 height 16
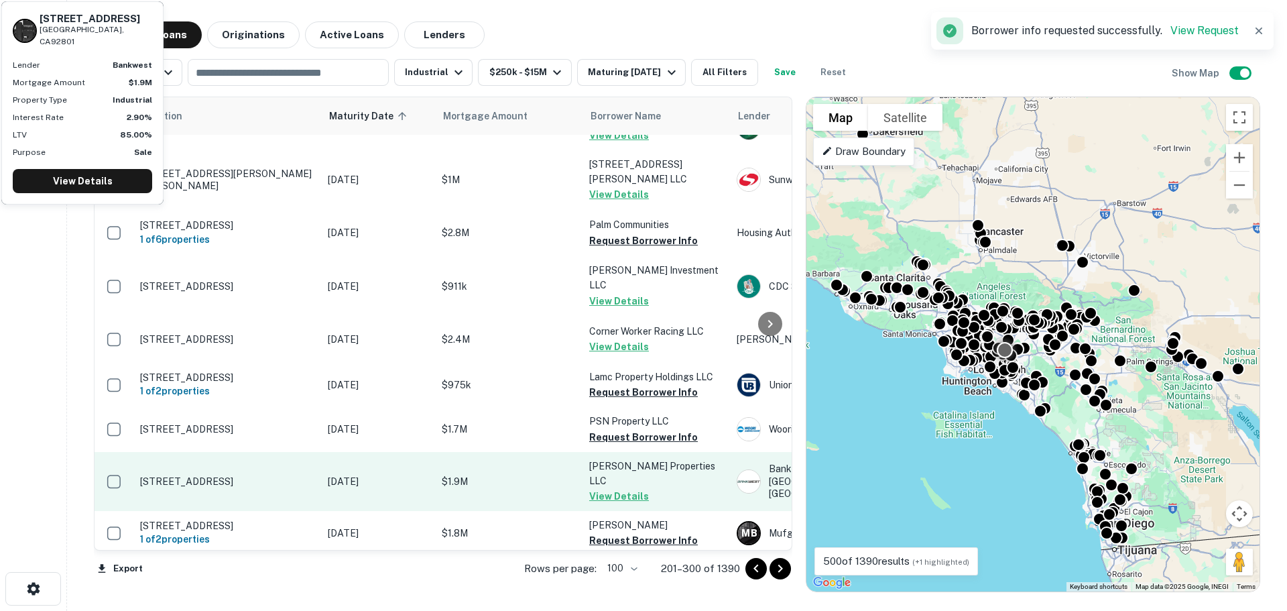
scroll to position [3485, 0]
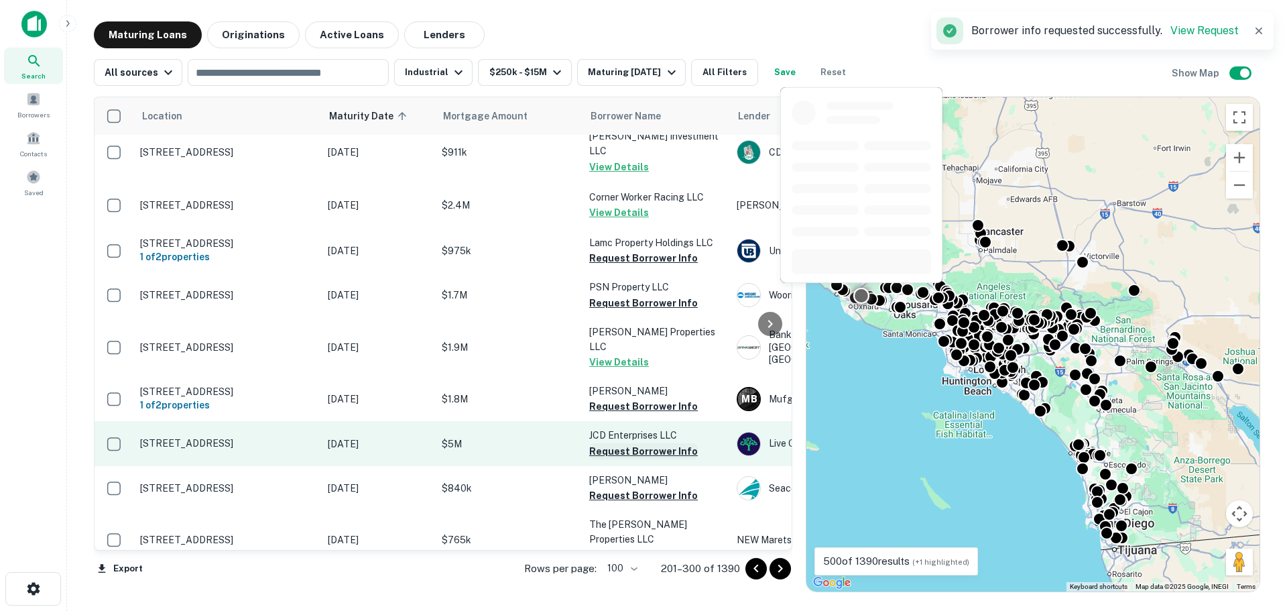
click at [641, 443] on button "Request Borrower Info" at bounding box center [643, 451] width 109 height 16
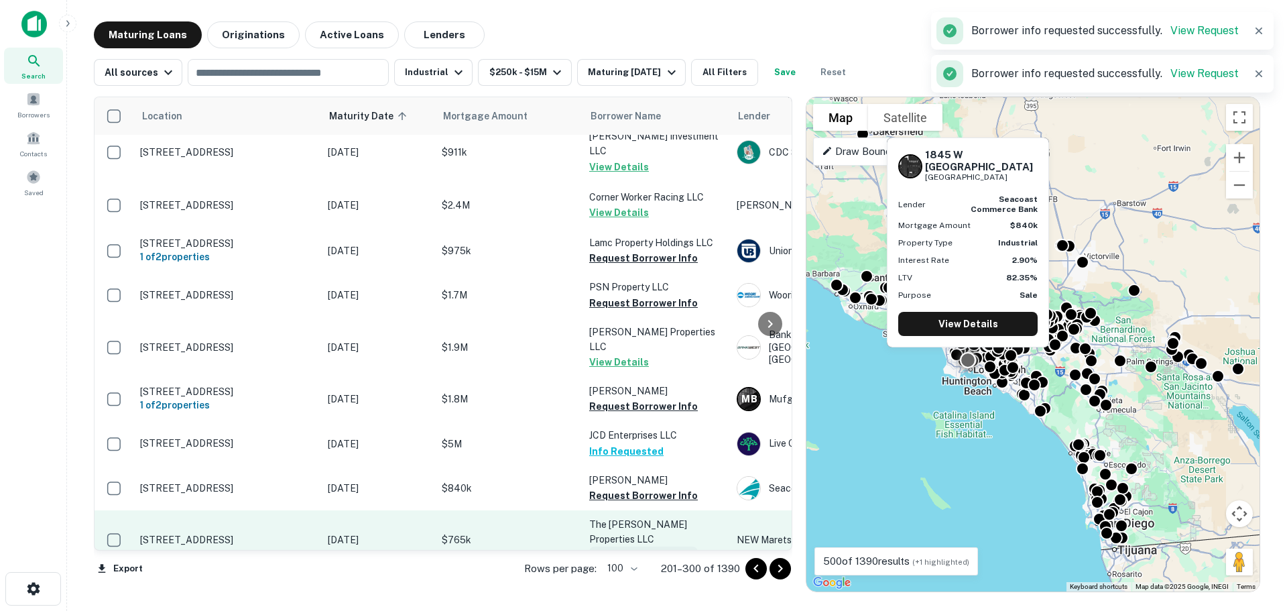
click at [637, 487] on button "Request Borrower Info" at bounding box center [643, 495] width 109 height 16
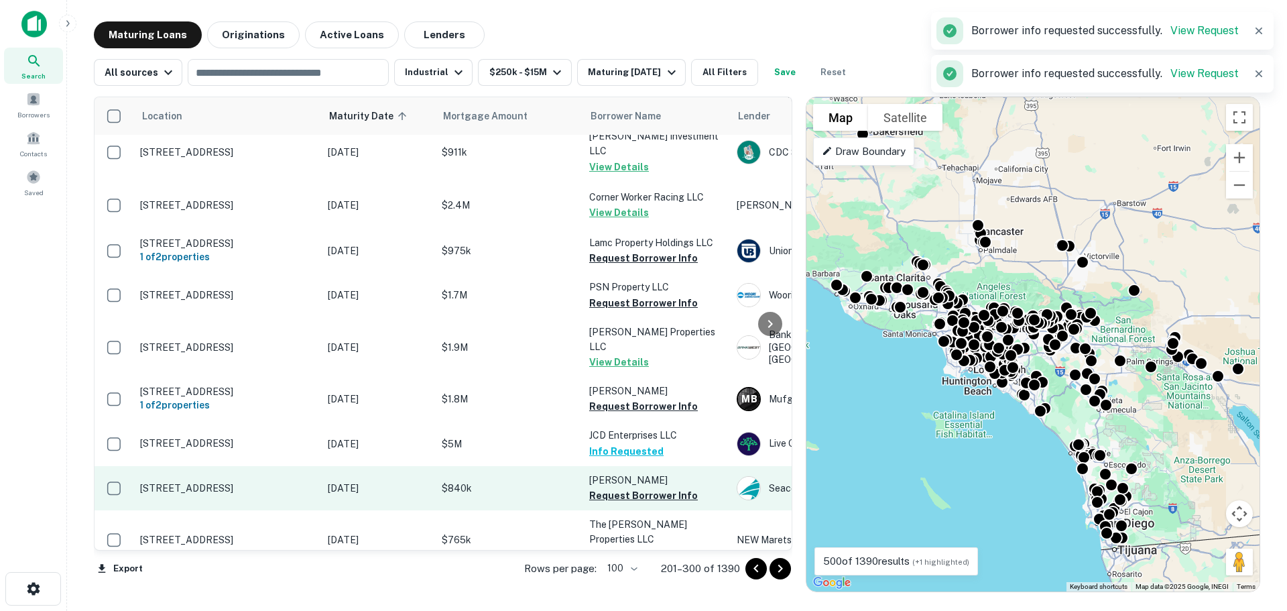
click at [637, 546] on button "Request Borrower Info" at bounding box center [643, 554] width 109 height 16
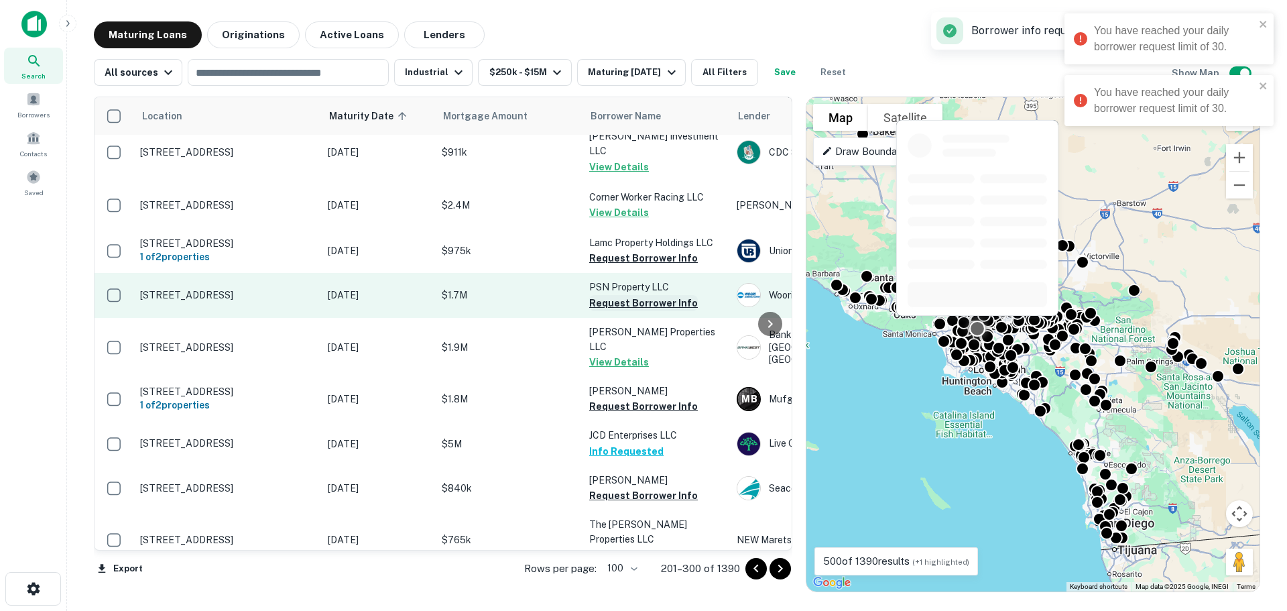
click at [635, 295] on button "Request Borrower Info" at bounding box center [643, 303] width 109 height 16
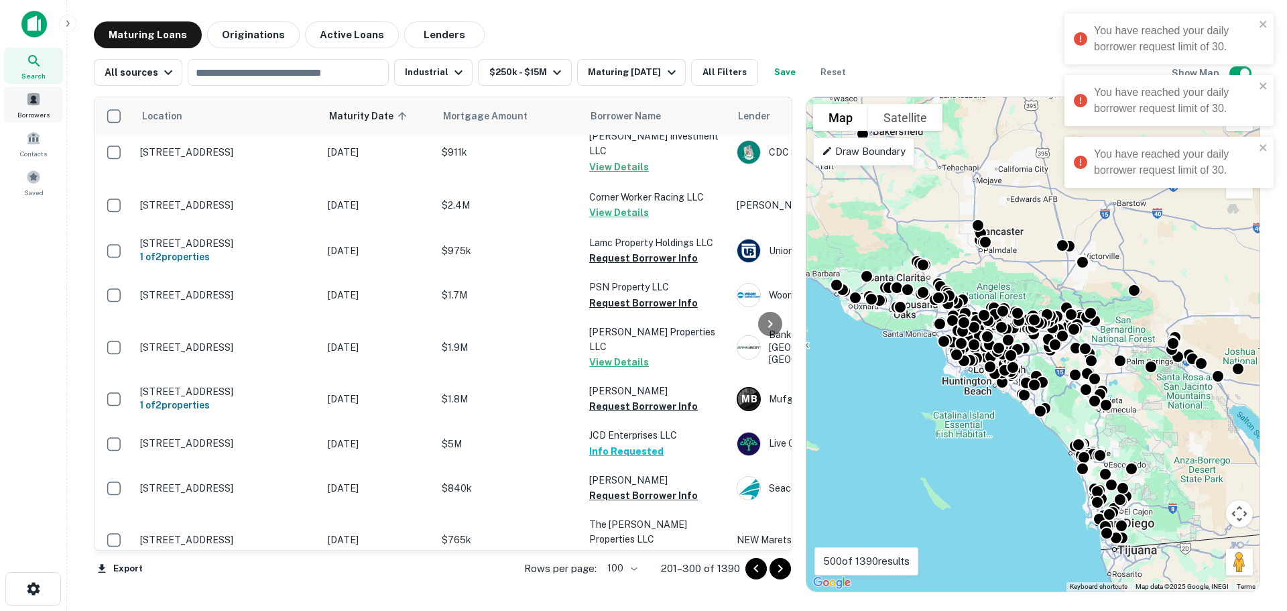
click at [24, 107] on div "Borrowers" at bounding box center [33, 104] width 59 height 36
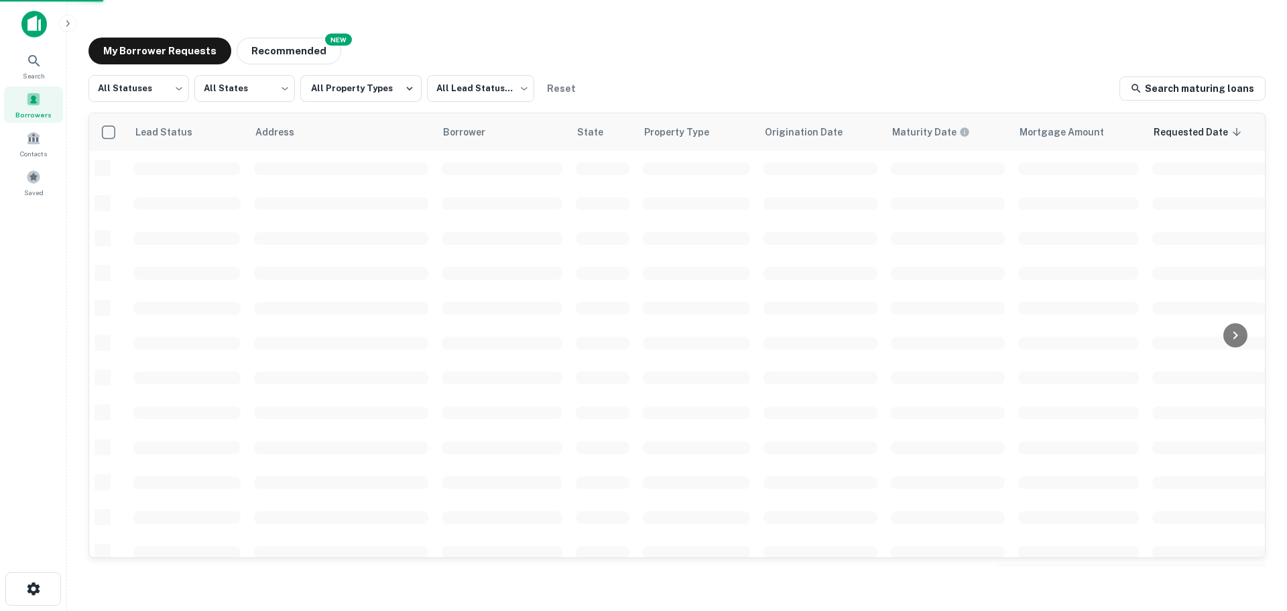
scroll to position [475, 0]
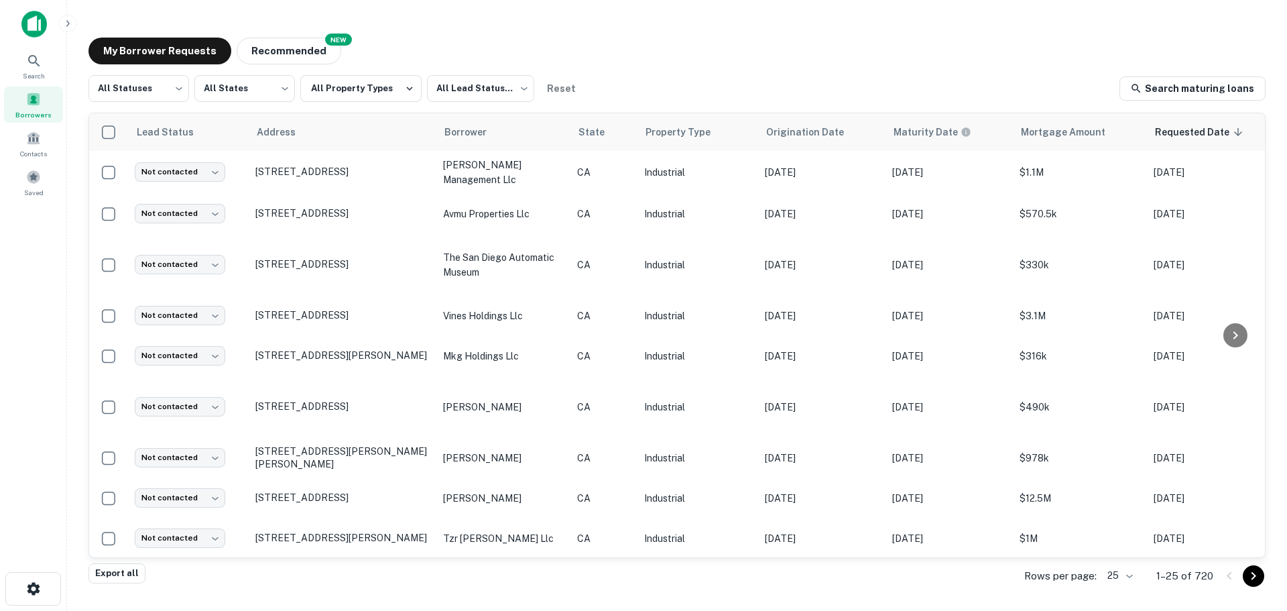
click at [539, 38] on div "My Borrower Requests NEW Recommended" at bounding box center [676, 51] width 1177 height 27
click at [615, 48] on div "My Borrower Requests NEW Recommended" at bounding box center [676, 51] width 1177 height 27
